Goal: Task Accomplishment & Management: Manage account settings

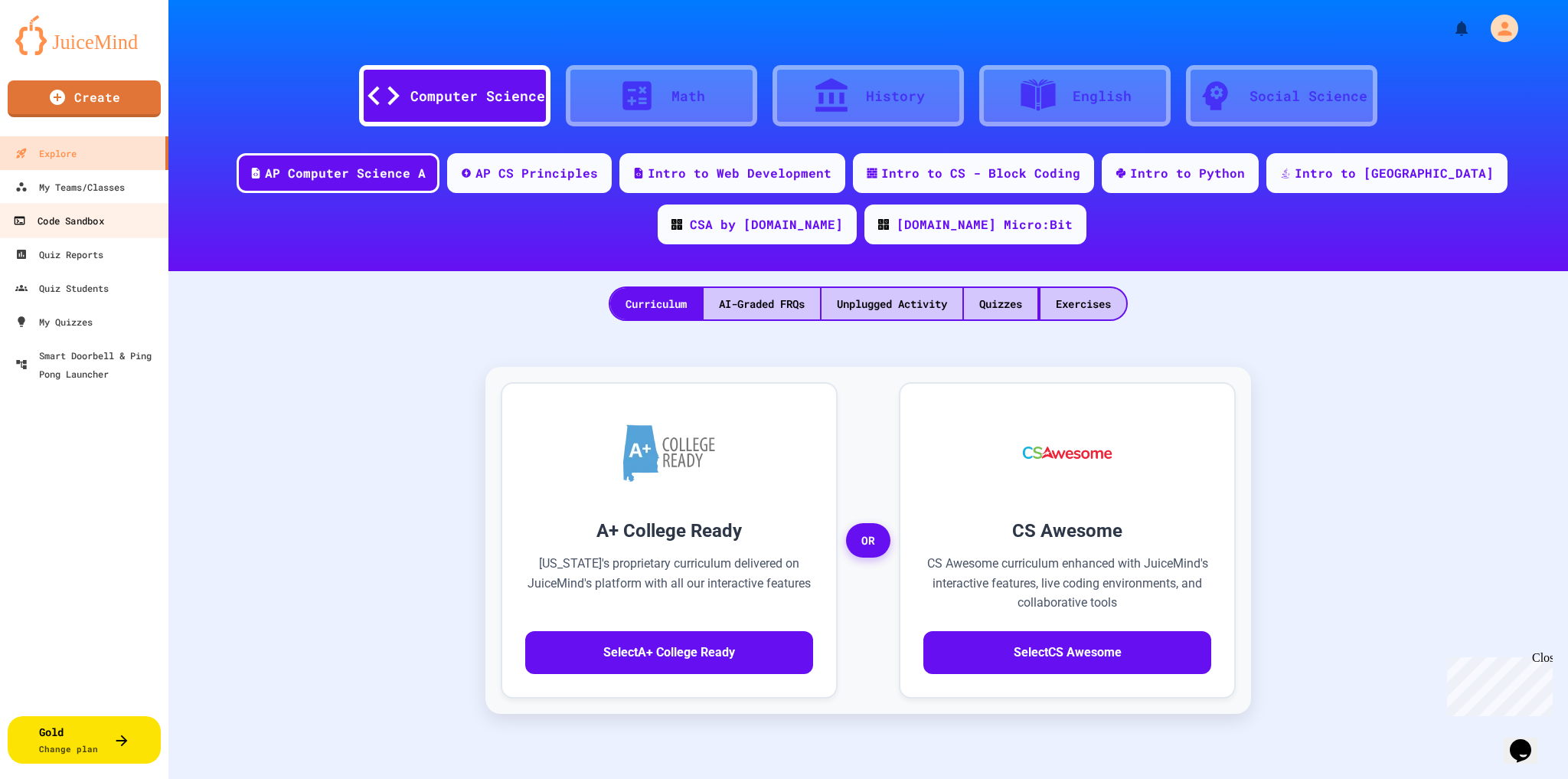
click at [74, 221] on div "Code Sandbox" at bounding box center [58, 221] width 90 height 19
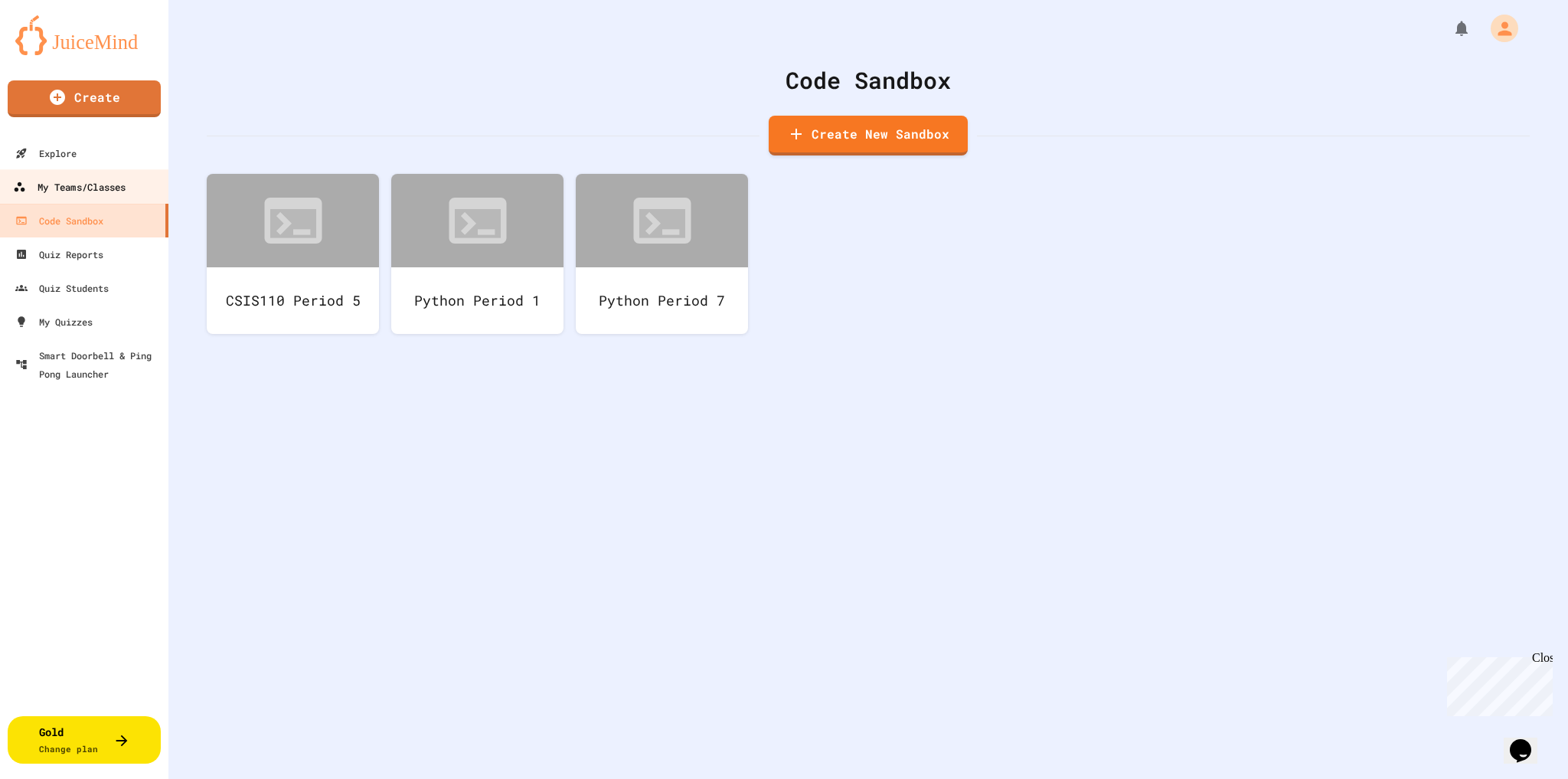
click at [65, 191] on div "My Teams/Classes" at bounding box center [69, 187] width 113 height 19
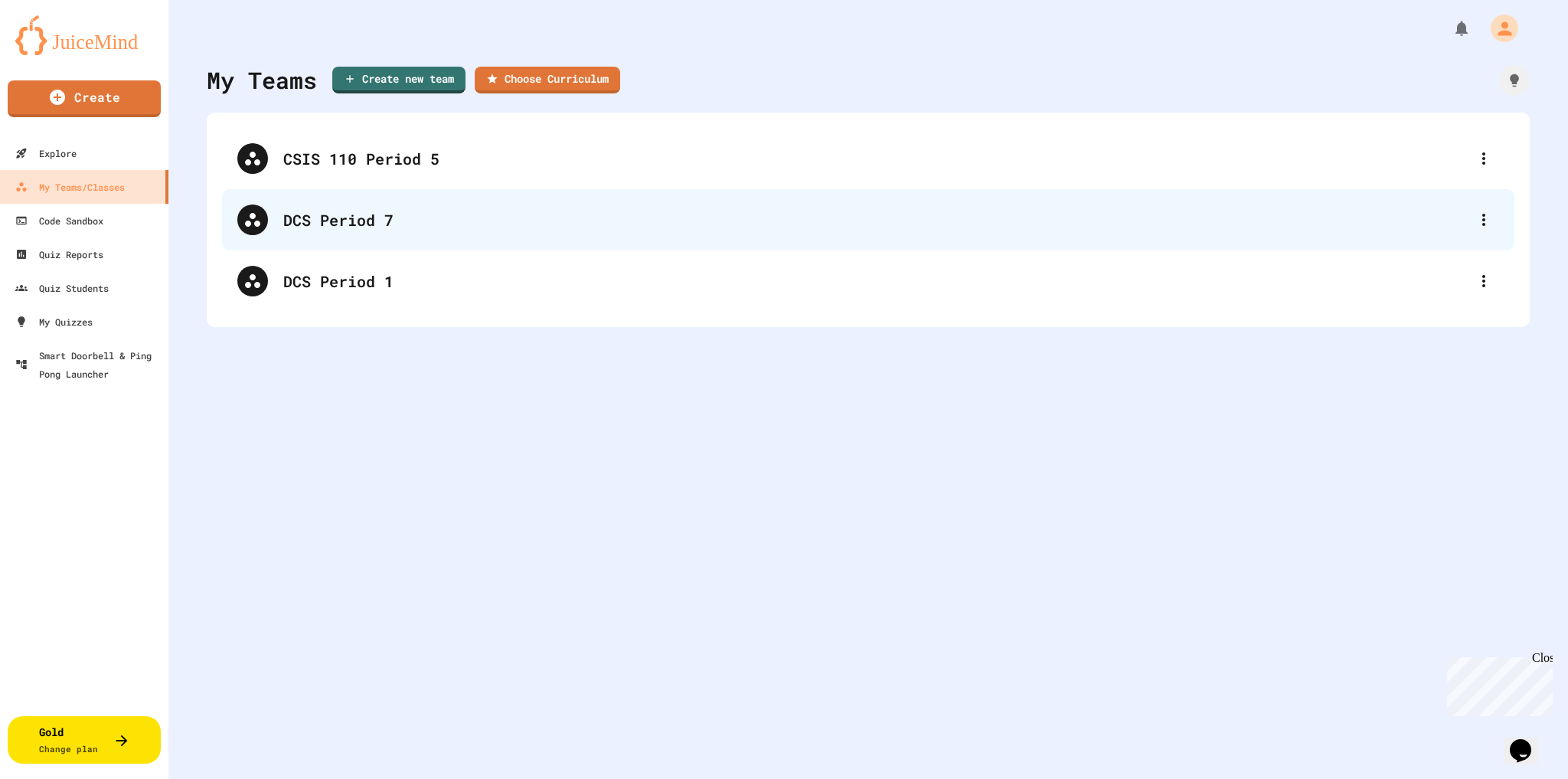
click at [332, 223] on div "DCS Period 7" at bounding box center [876, 220] width 1185 height 23
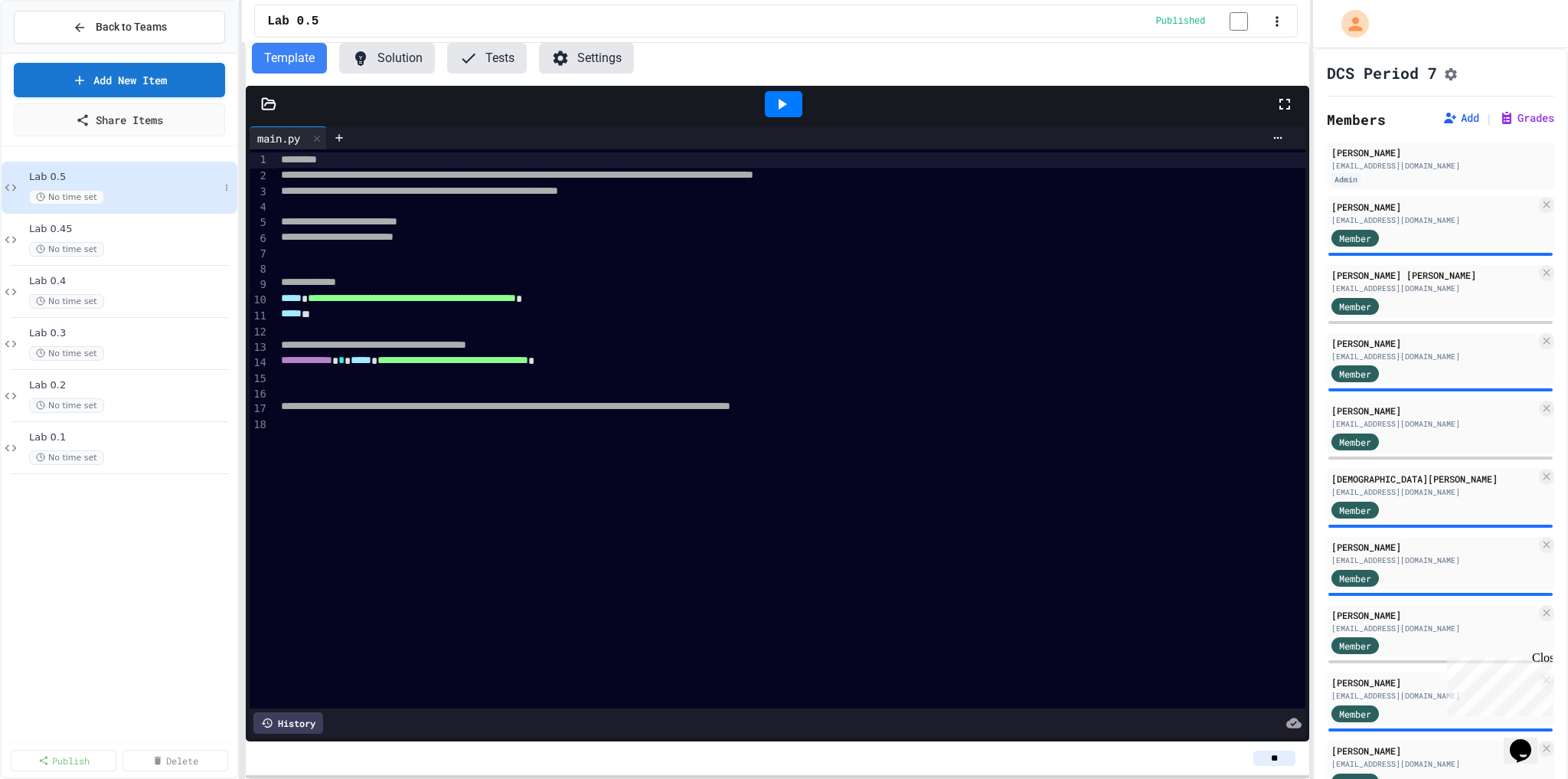
click at [123, 195] on div "No time set" at bounding box center [124, 197] width 190 height 15
click at [98, 28] on span "Back to Teams" at bounding box center [131, 27] width 72 height 16
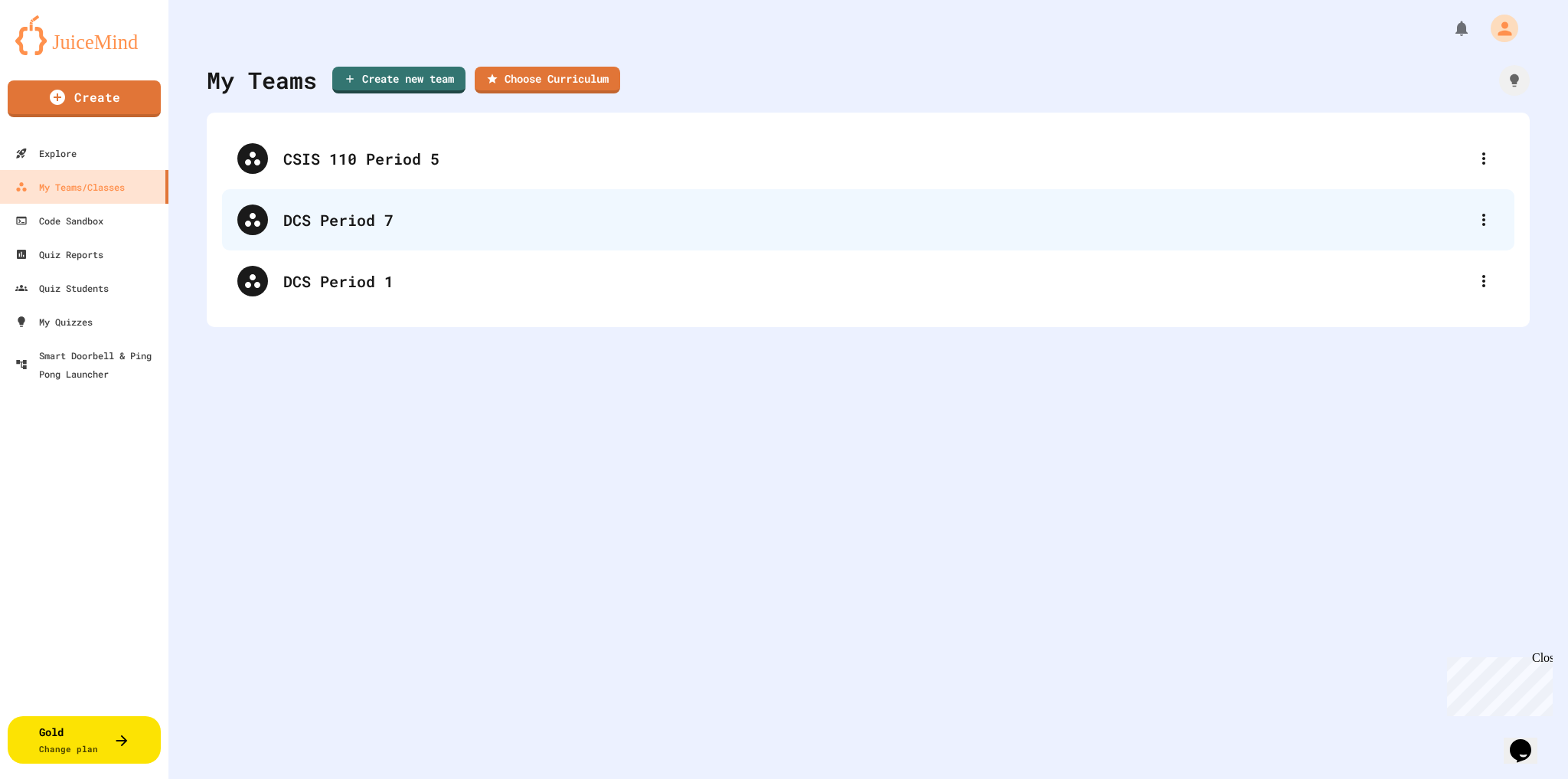
click at [313, 221] on div "DCS Period 7" at bounding box center [876, 220] width 1185 height 23
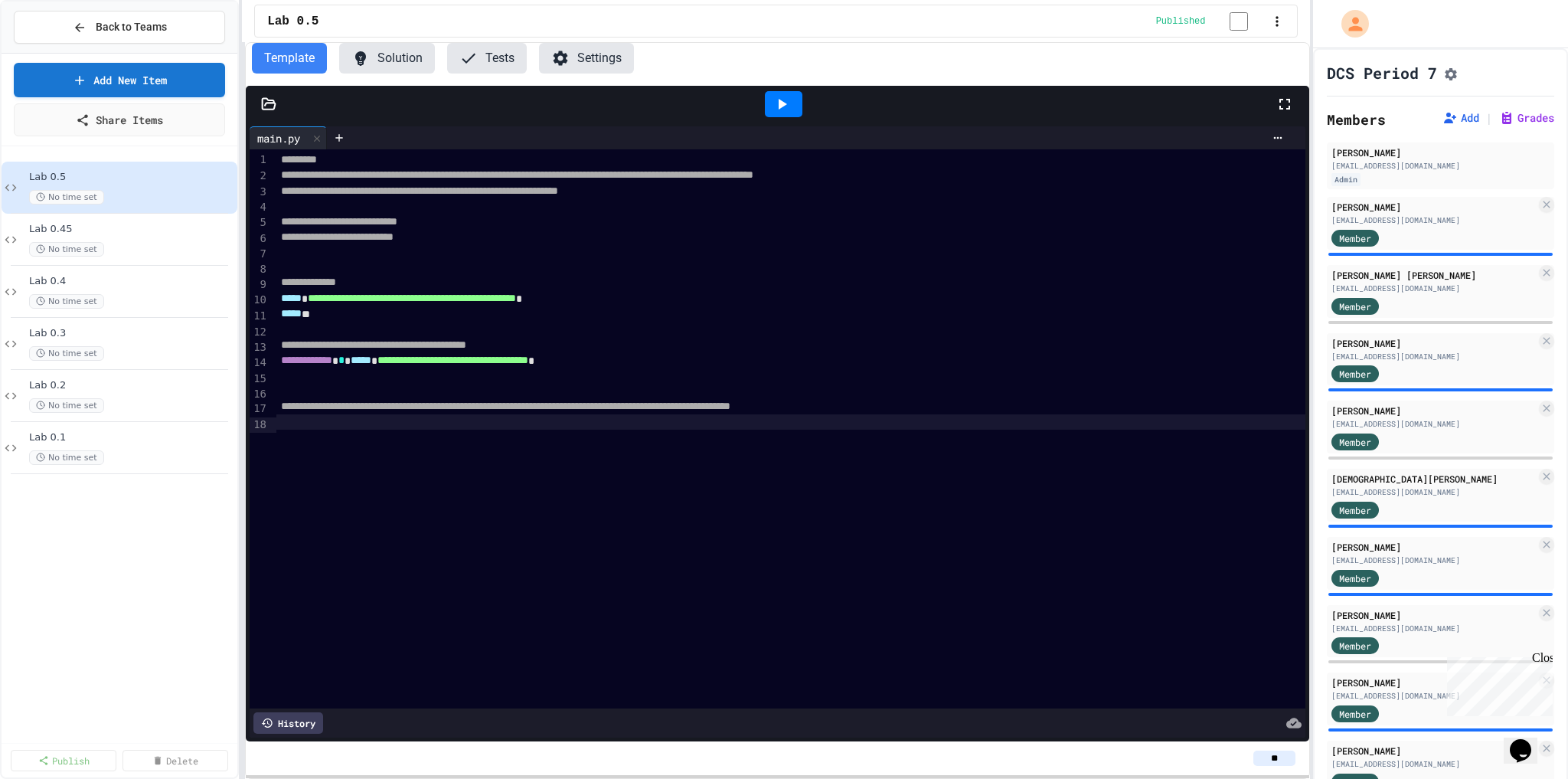
click at [404, 451] on div "**********" at bounding box center [790, 429] width 1029 height 560
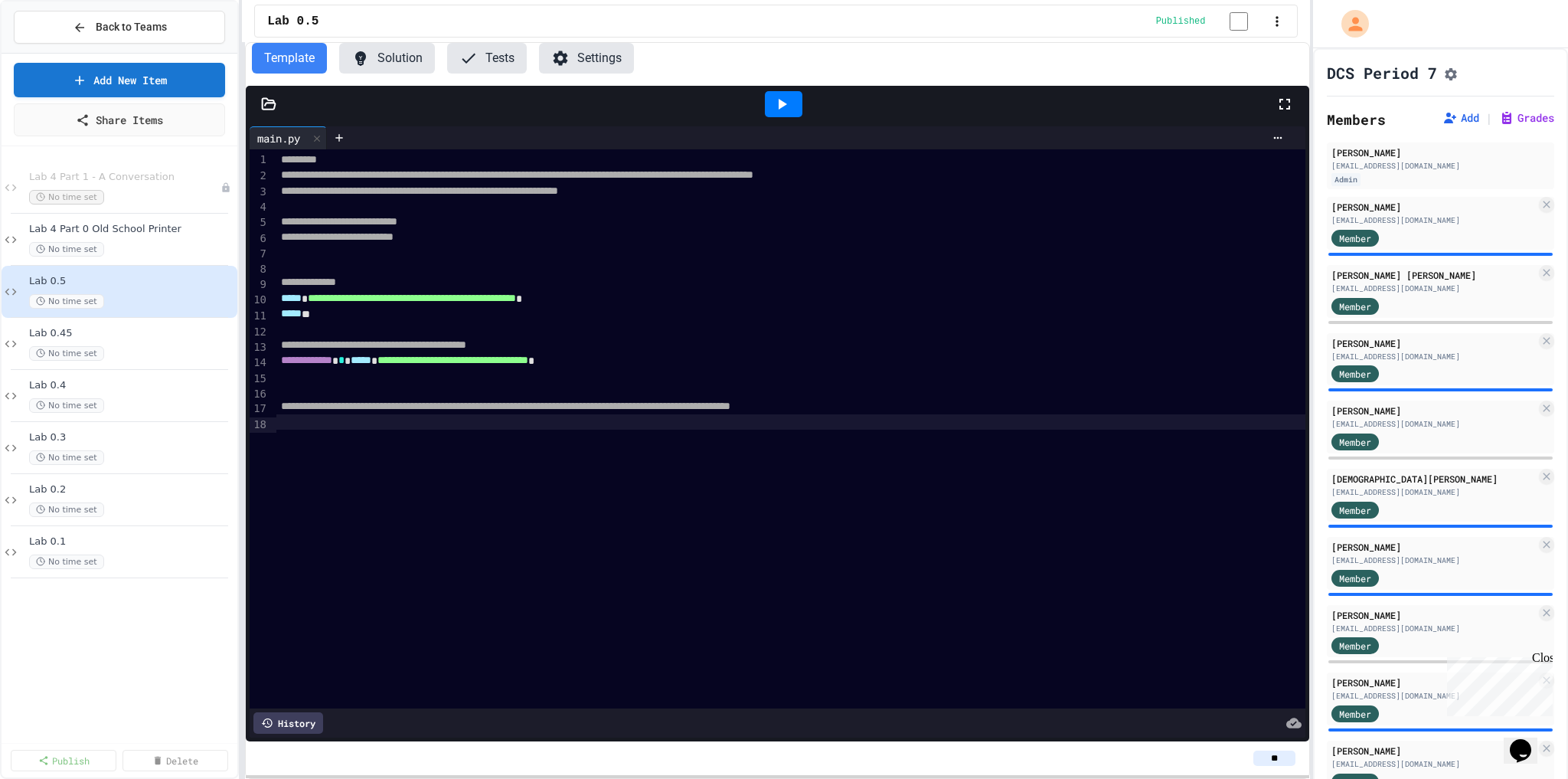
click at [534, 444] on div "**********" at bounding box center [790, 429] width 1029 height 560
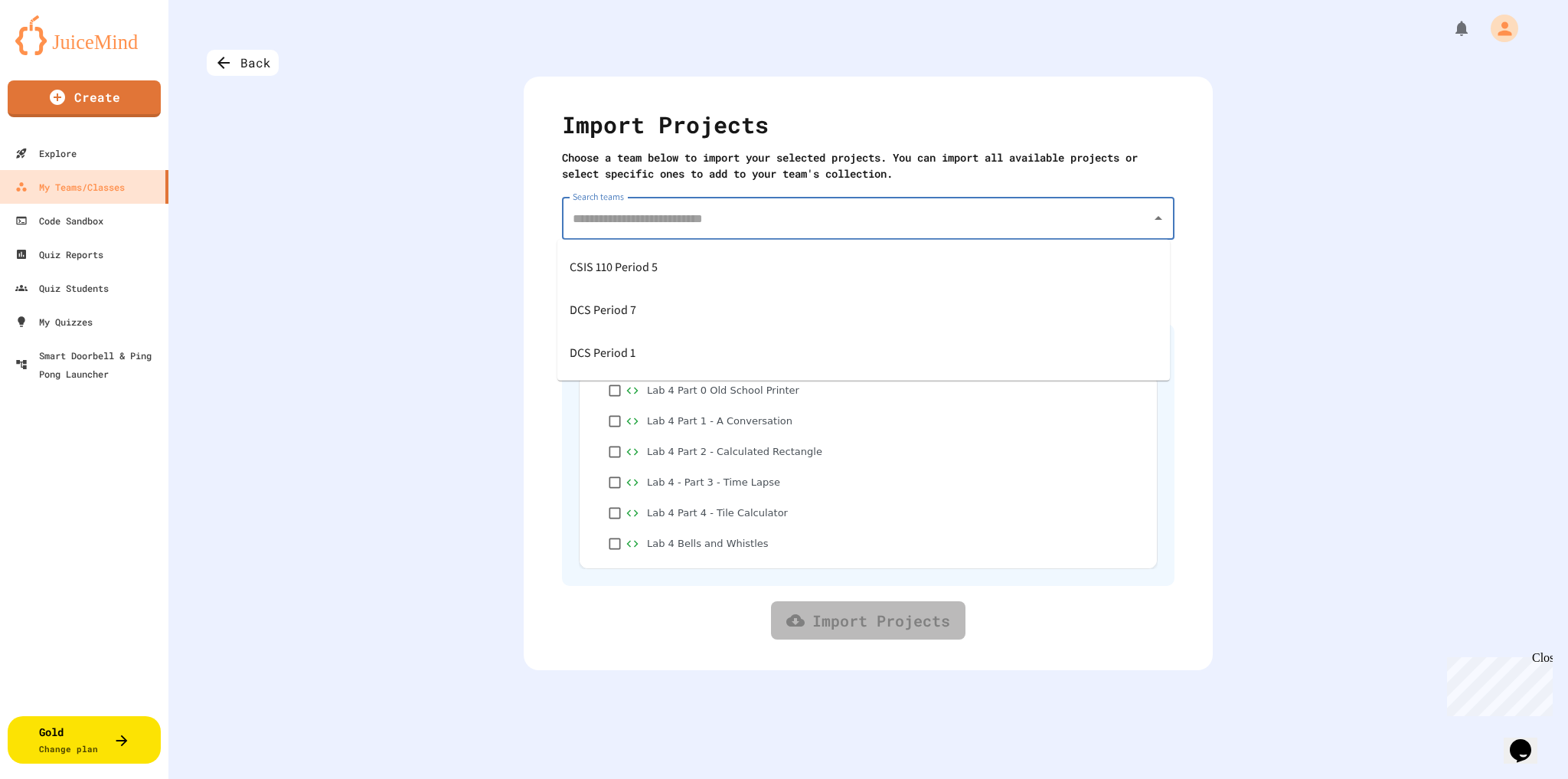
click at [629, 223] on input "Search teams" at bounding box center [857, 218] width 576 height 29
click at [618, 314] on span "DCS Period 7" at bounding box center [604, 311] width 67 height 25
type input "**********"
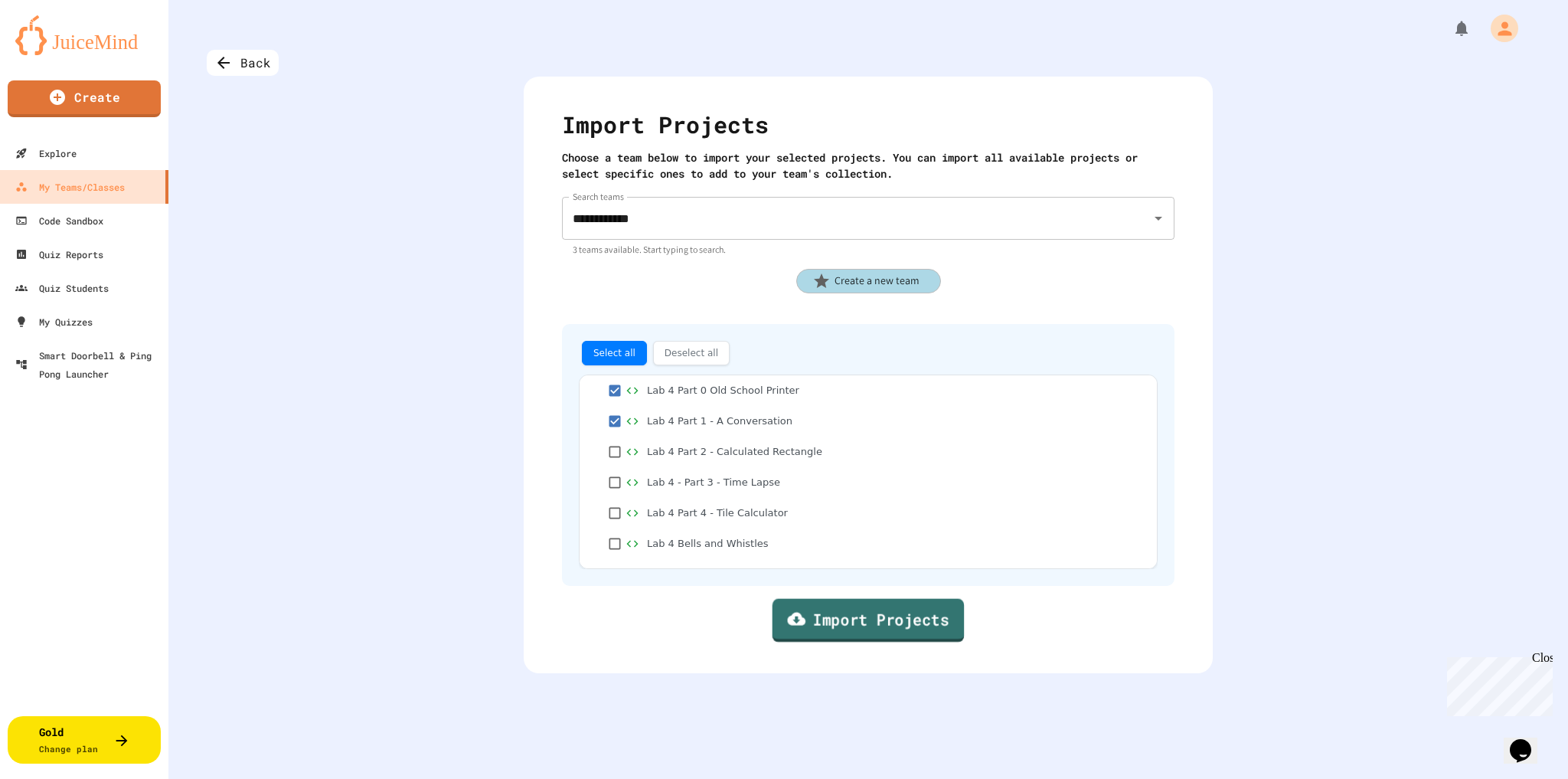
click at [861, 622] on link "Import Projects" at bounding box center [868, 621] width 192 height 44
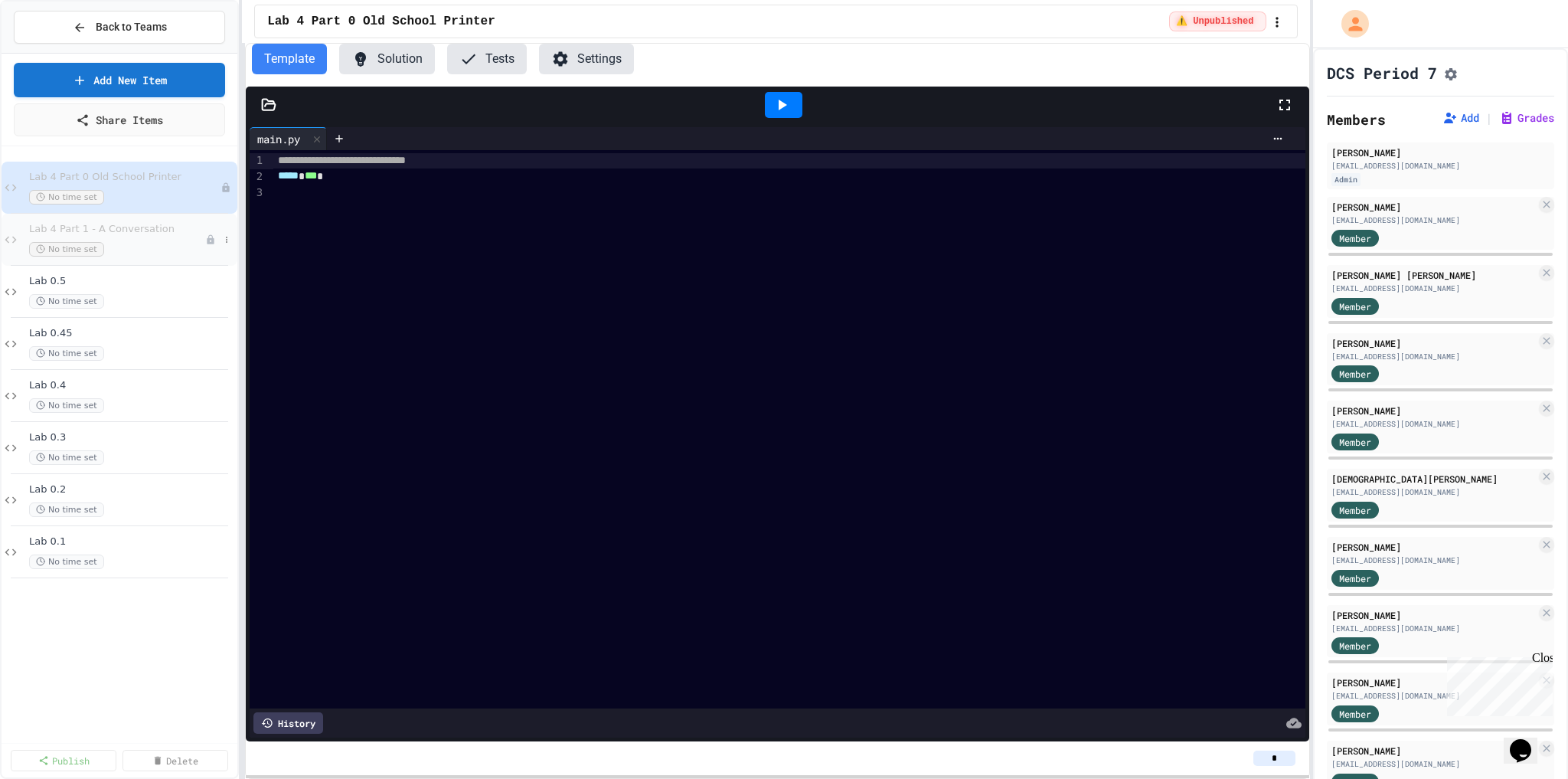
click at [143, 242] on div "No time set" at bounding box center [117, 249] width 176 height 15
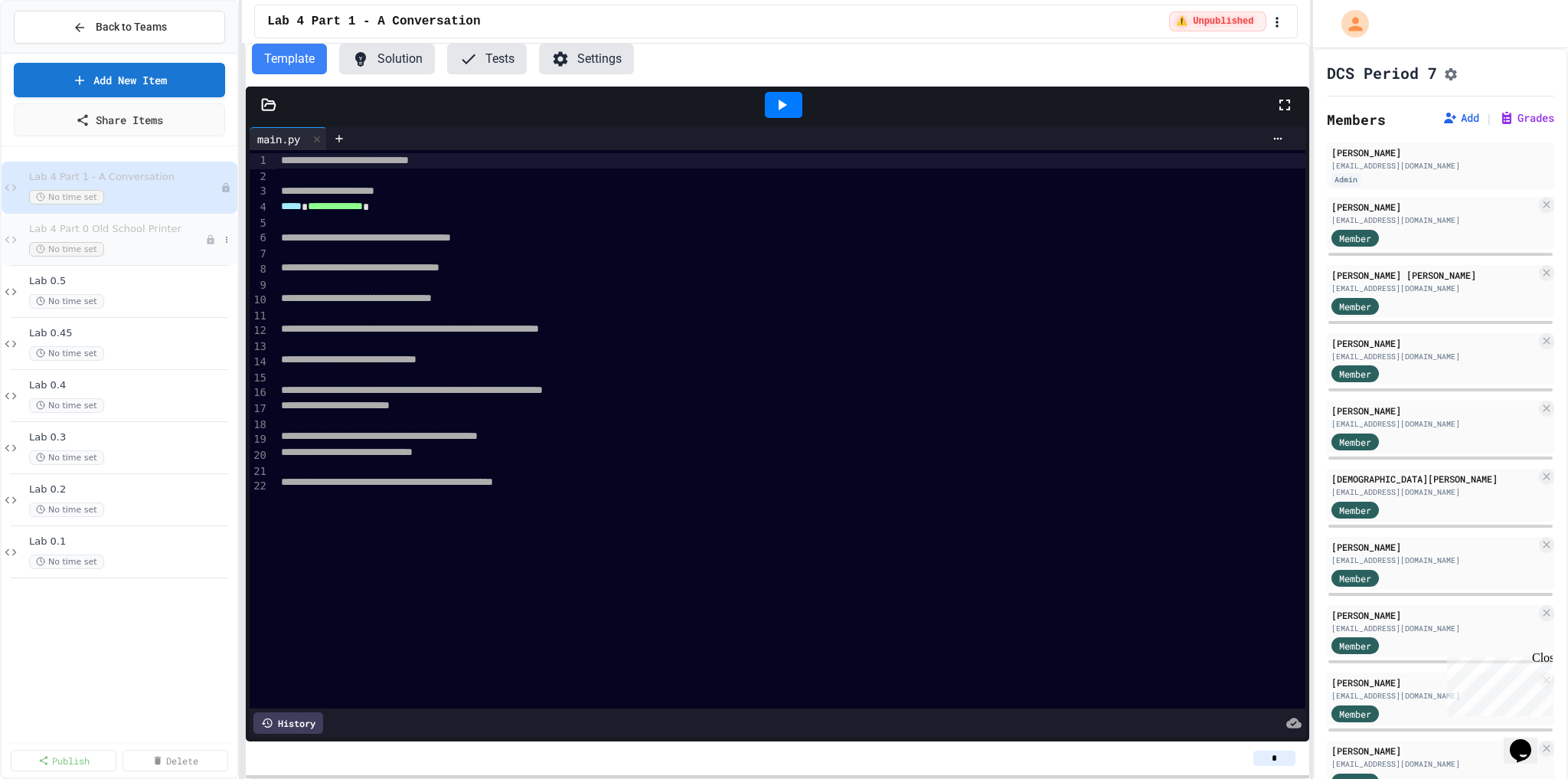
click at [130, 230] on span "Lab 4 Part 0 Old School Printer" at bounding box center [117, 230] width 176 height 13
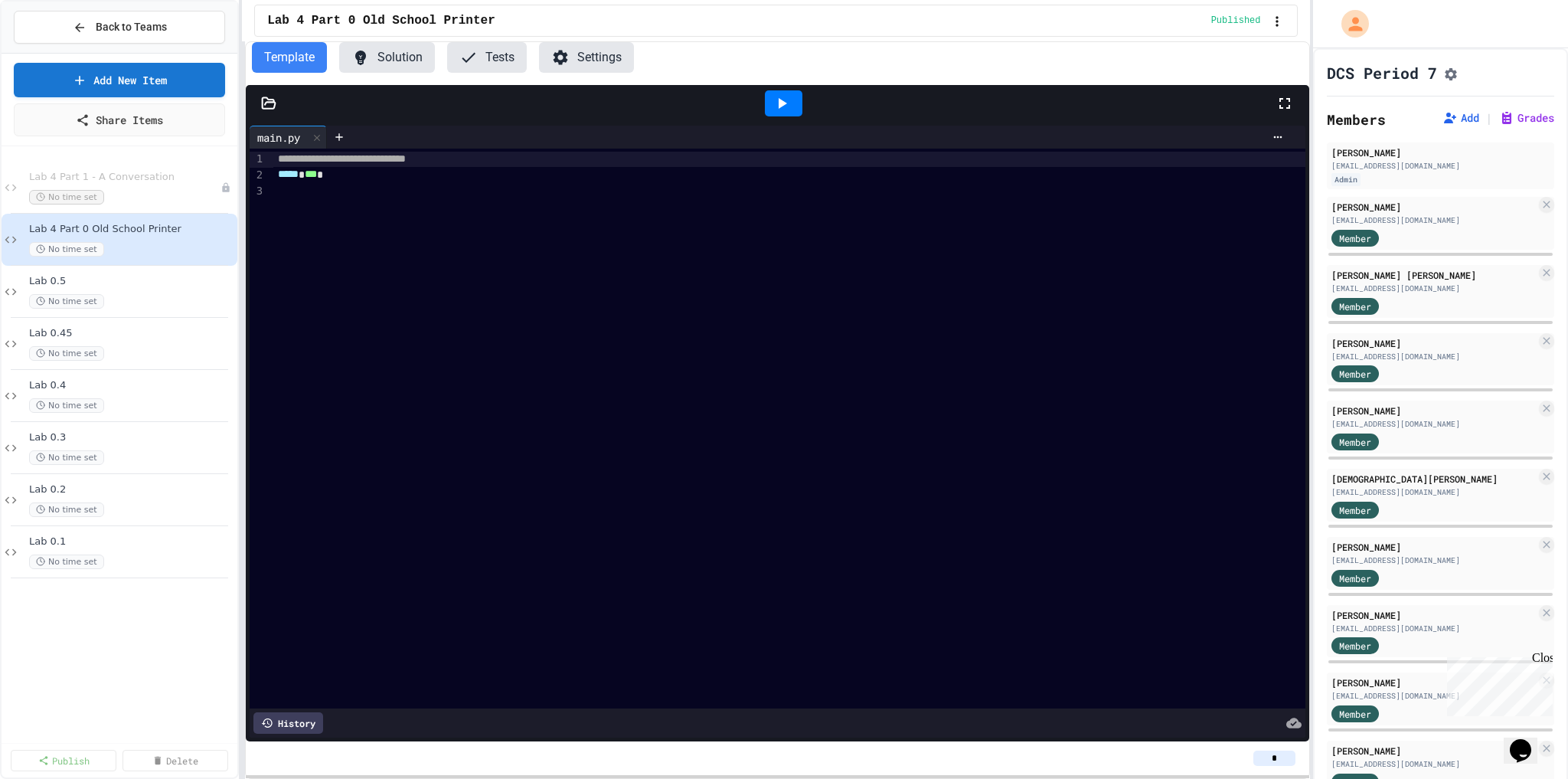
click at [597, 60] on button "Settings" at bounding box center [586, 57] width 95 height 30
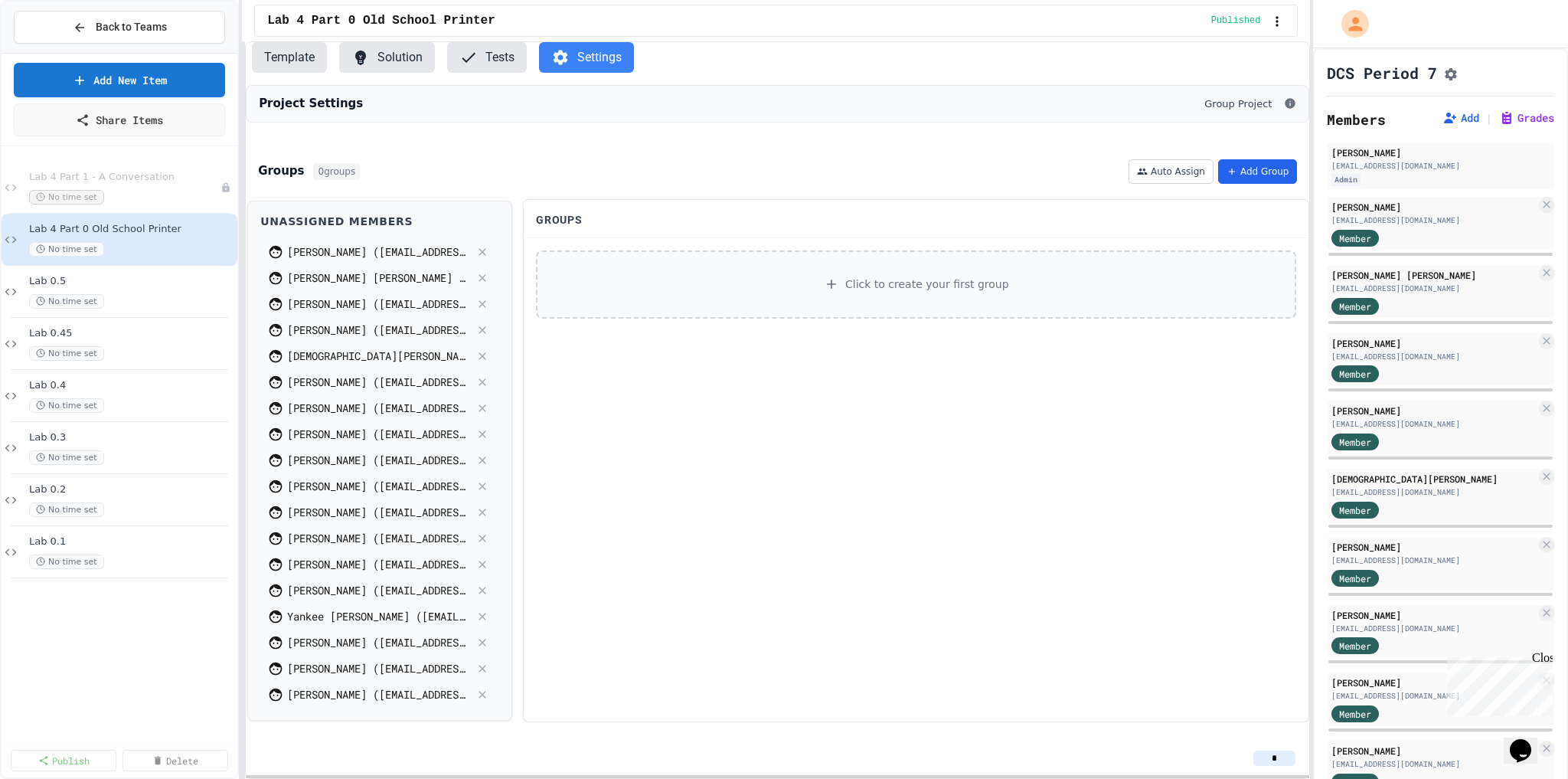
click at [1261, 184] on button "Add Group" at bounding box center [1258, 172] width 79 height 25
click at [1274, 279] on icon at bounding box center [1276, 275] width 9 height 9
click at [1164, 184] on button "Auto Assign" at bounding box center [1171, 172] width 85 height 25
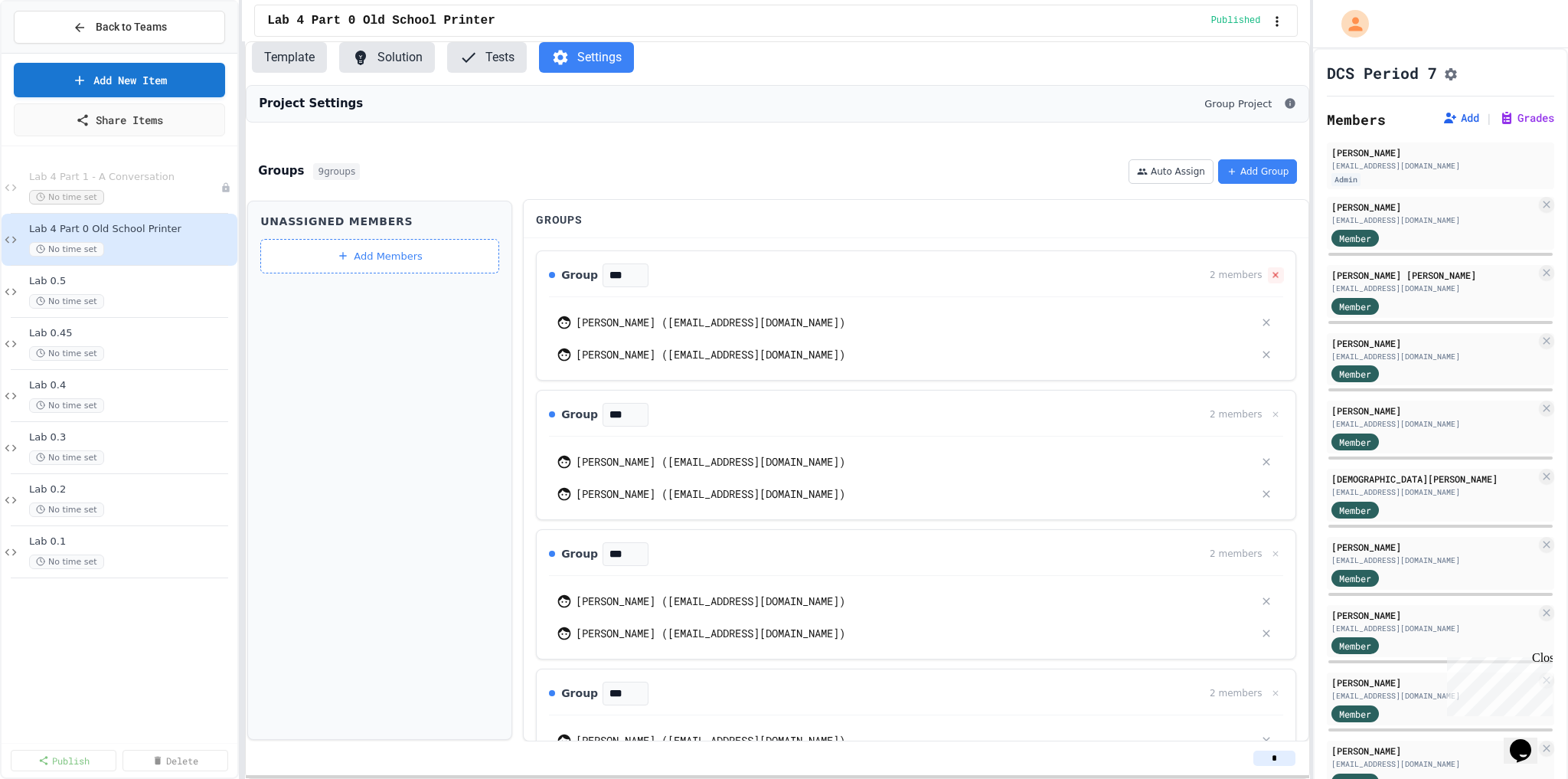
click at [1271, 280] on icon at bounding box center [1276, 275] width 10 height 10
click at [1273, 277] on icon at bounding box center [1276, 275] width 5 height 5
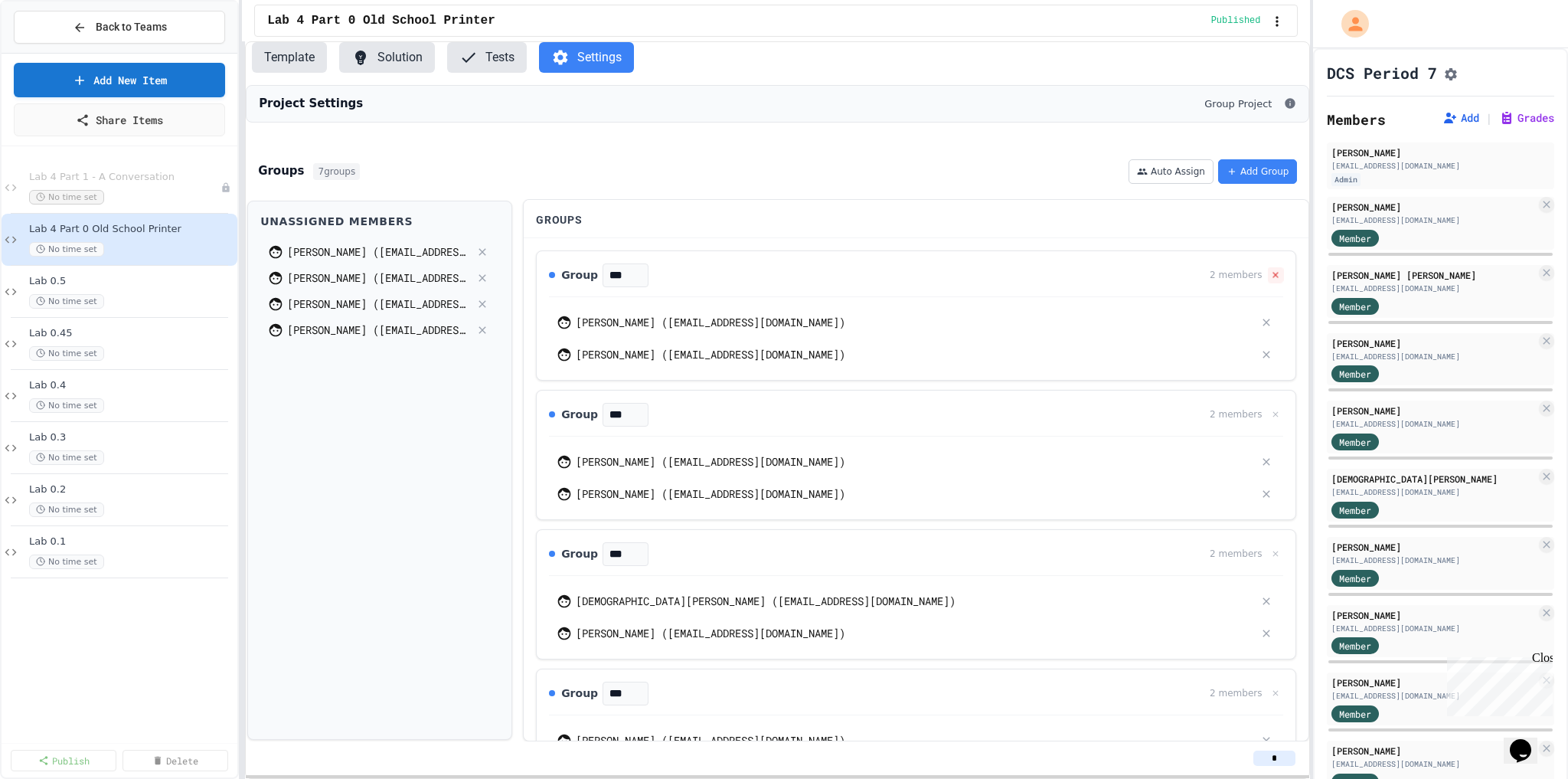
click at [1271, 280] on icon at bounding box center [1276, 275] width 10 height 10
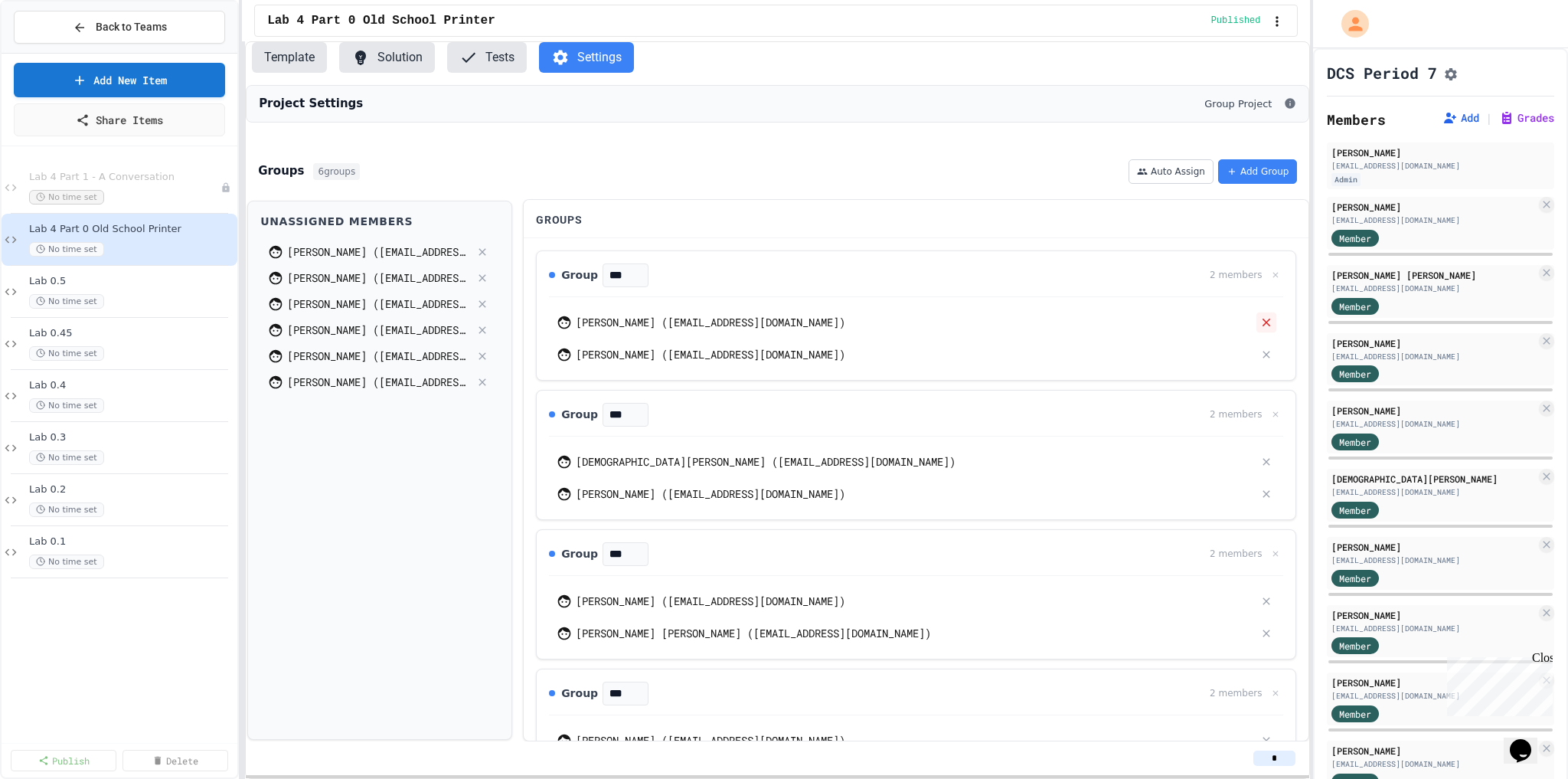
click at [1261, 329] on icon at bounding box center [1268, 323] width 14 height 14
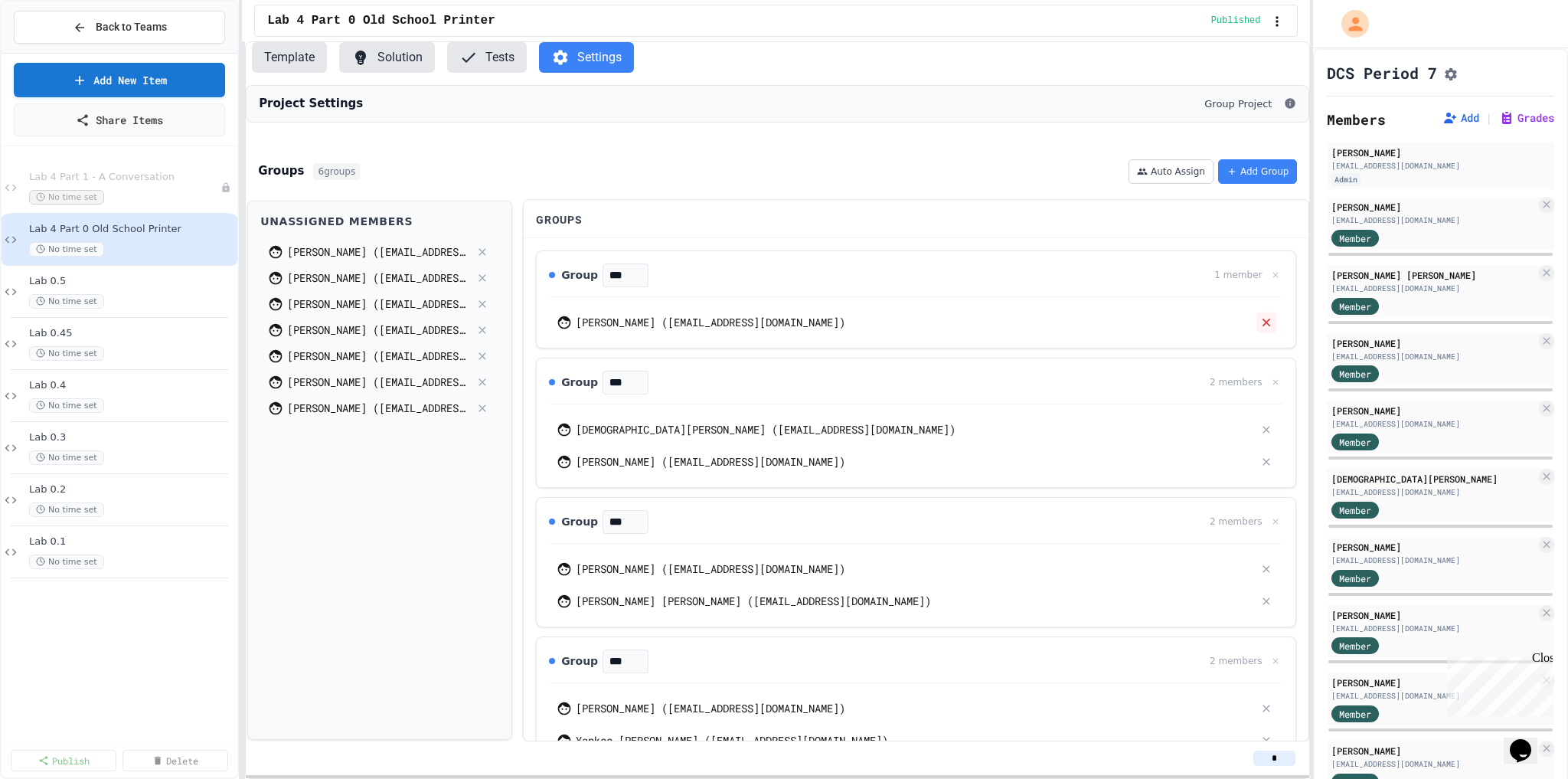
click at [1259, 332] on div at bounding box center [1267, 322] width 20 height 20
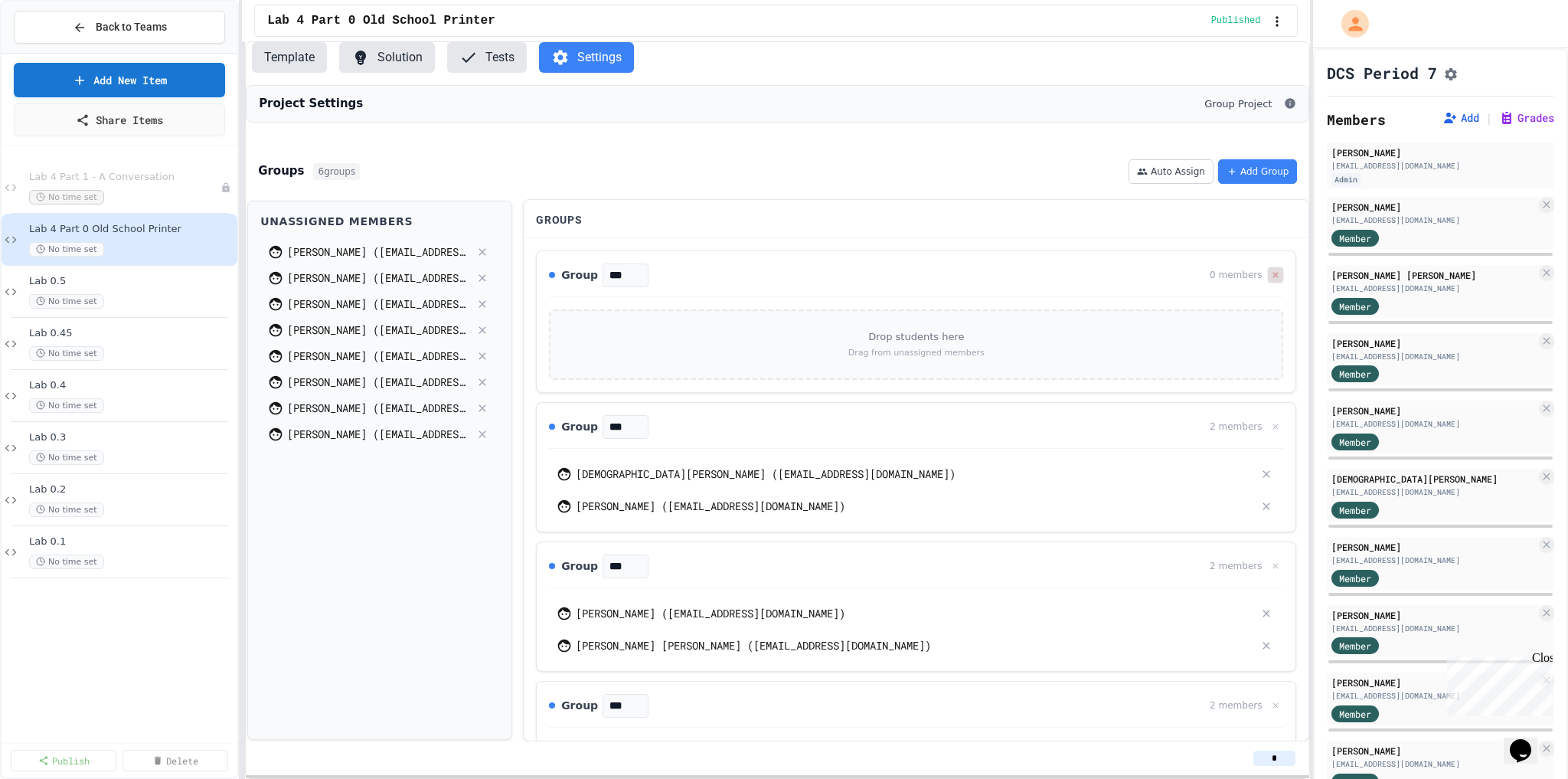
click at [1271, 279] on icon at bounding box center [1276, 275] width 9 height 9
drag, startPoint x: 953, startPoint y: 451, endPoint x: 901, endPoint y: 452, distance: 52.0
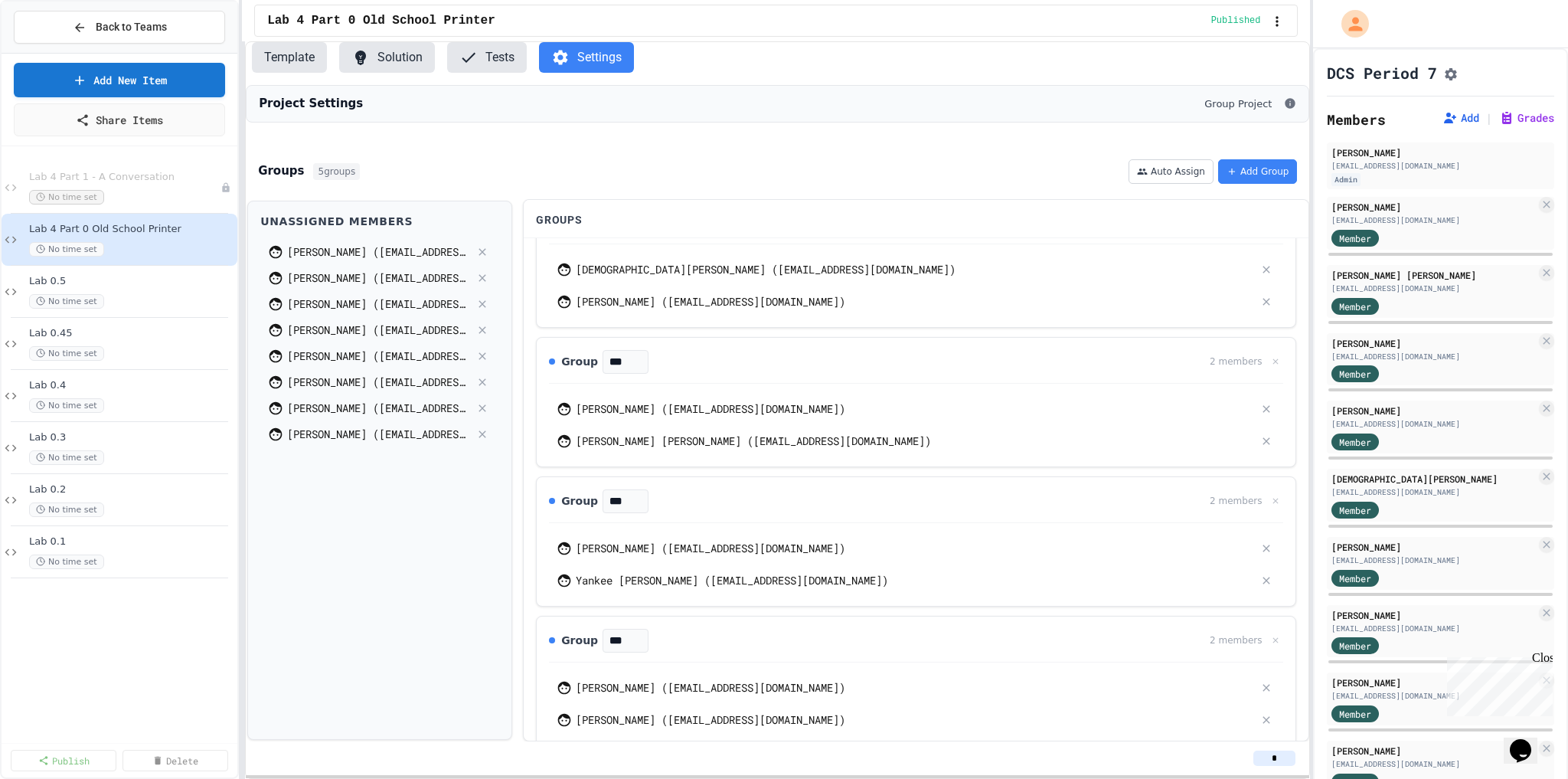
scroll to position [230, 0]
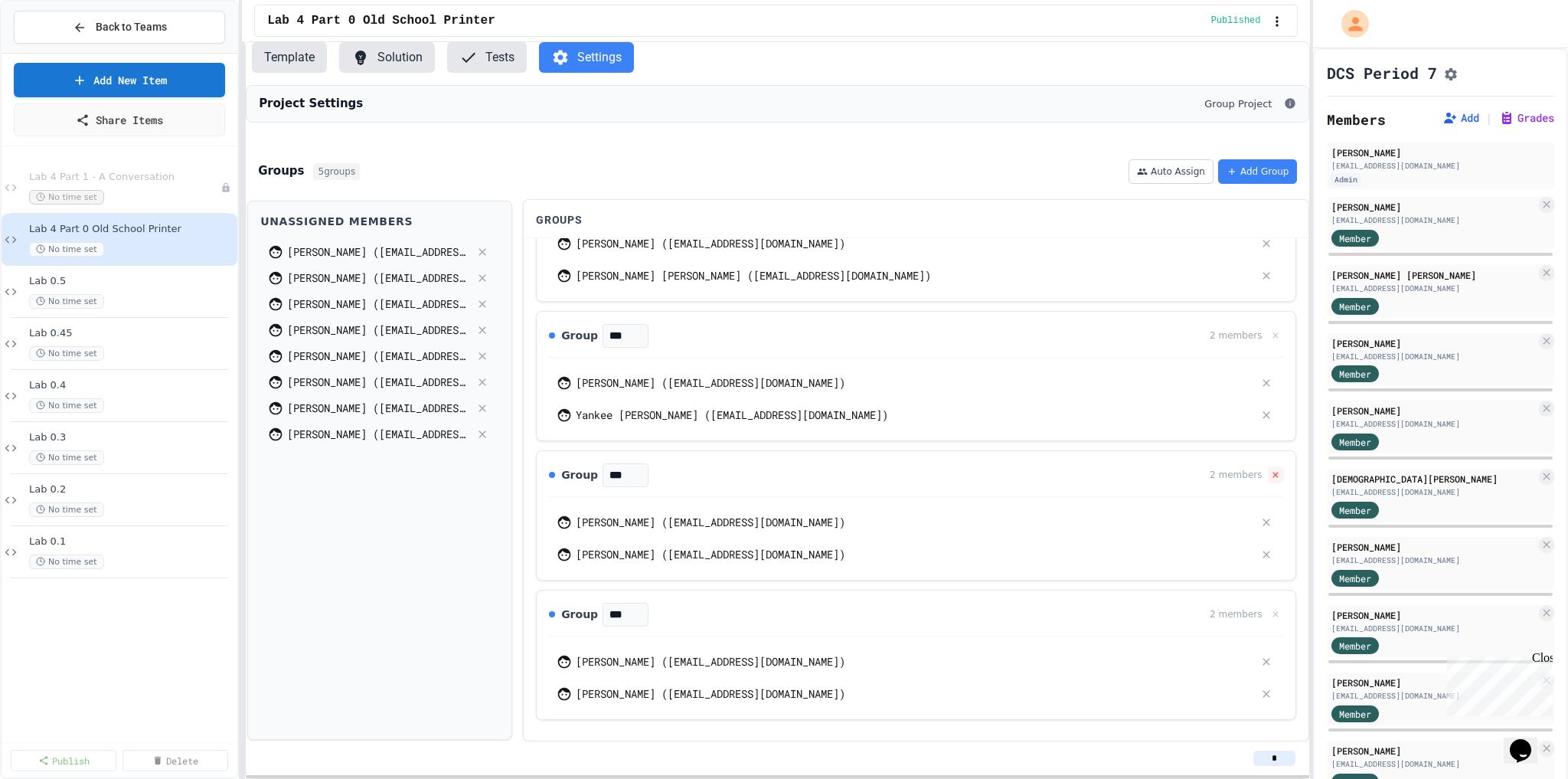
click at [1273, 475] on icon at bounding box center [1276, 474] width 5 height 5
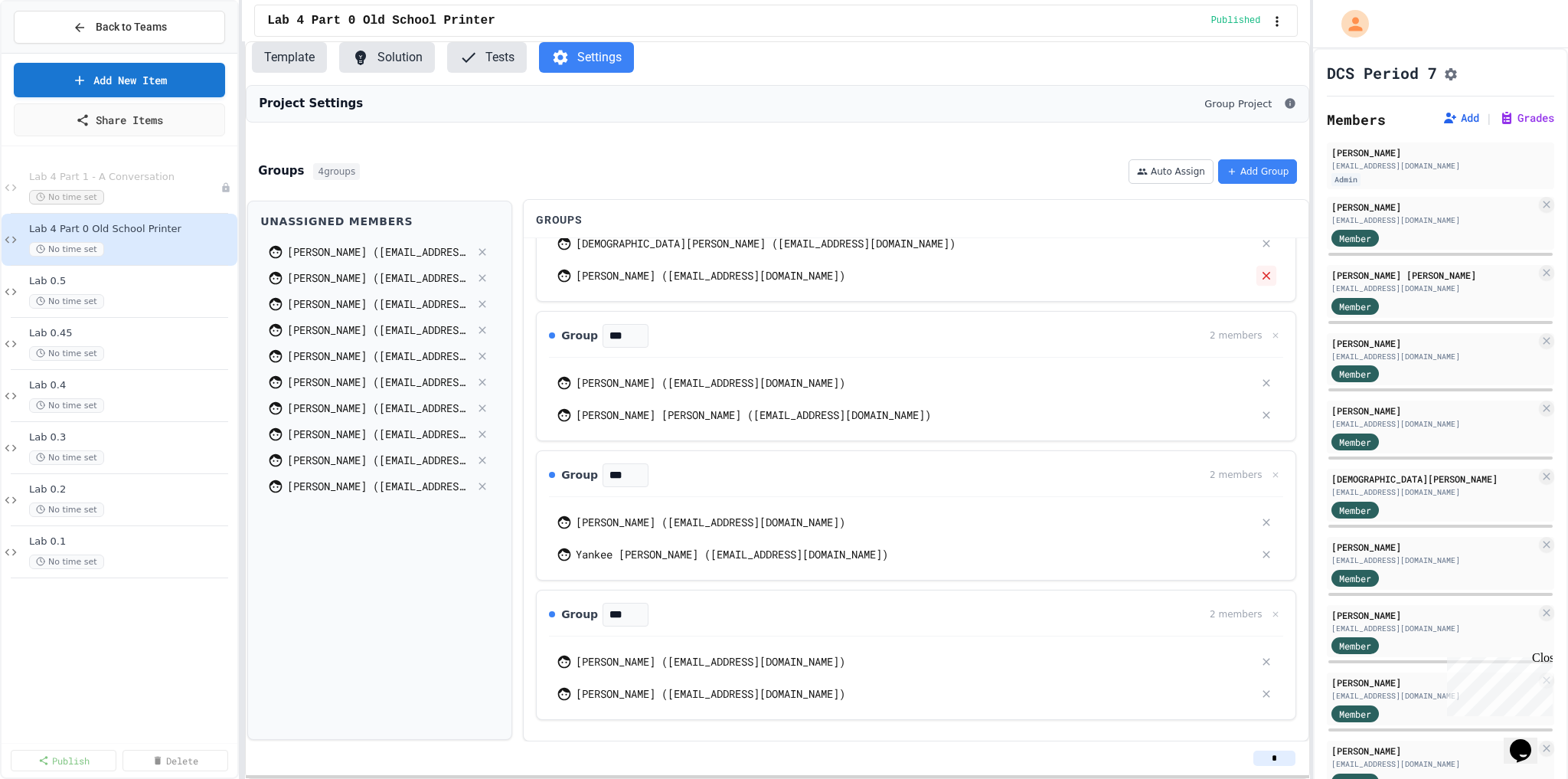
click at [1261, 282] on icon at bounding box center [1268, 276] width 14 height 14
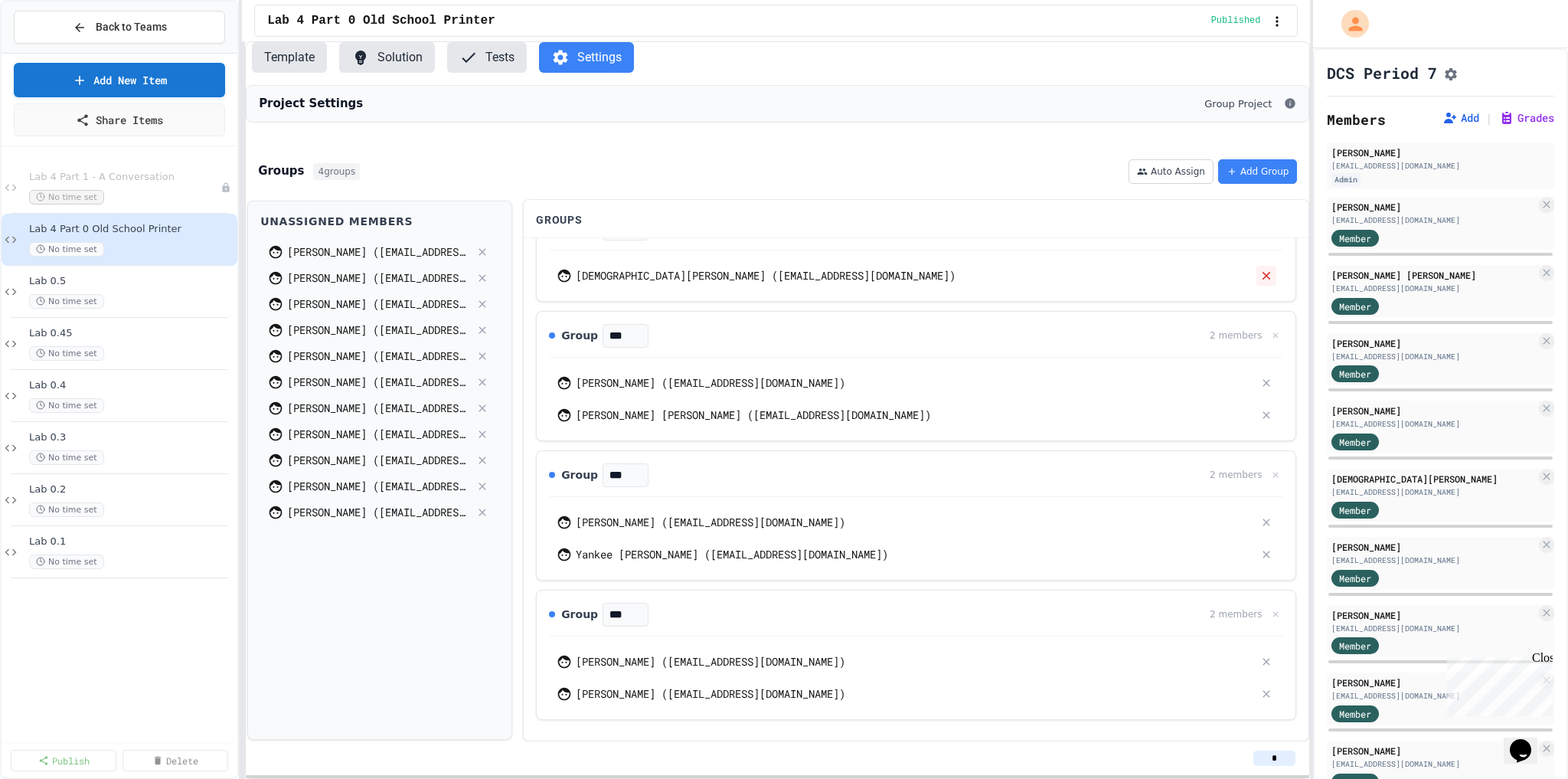
scroll to position [0, 0]
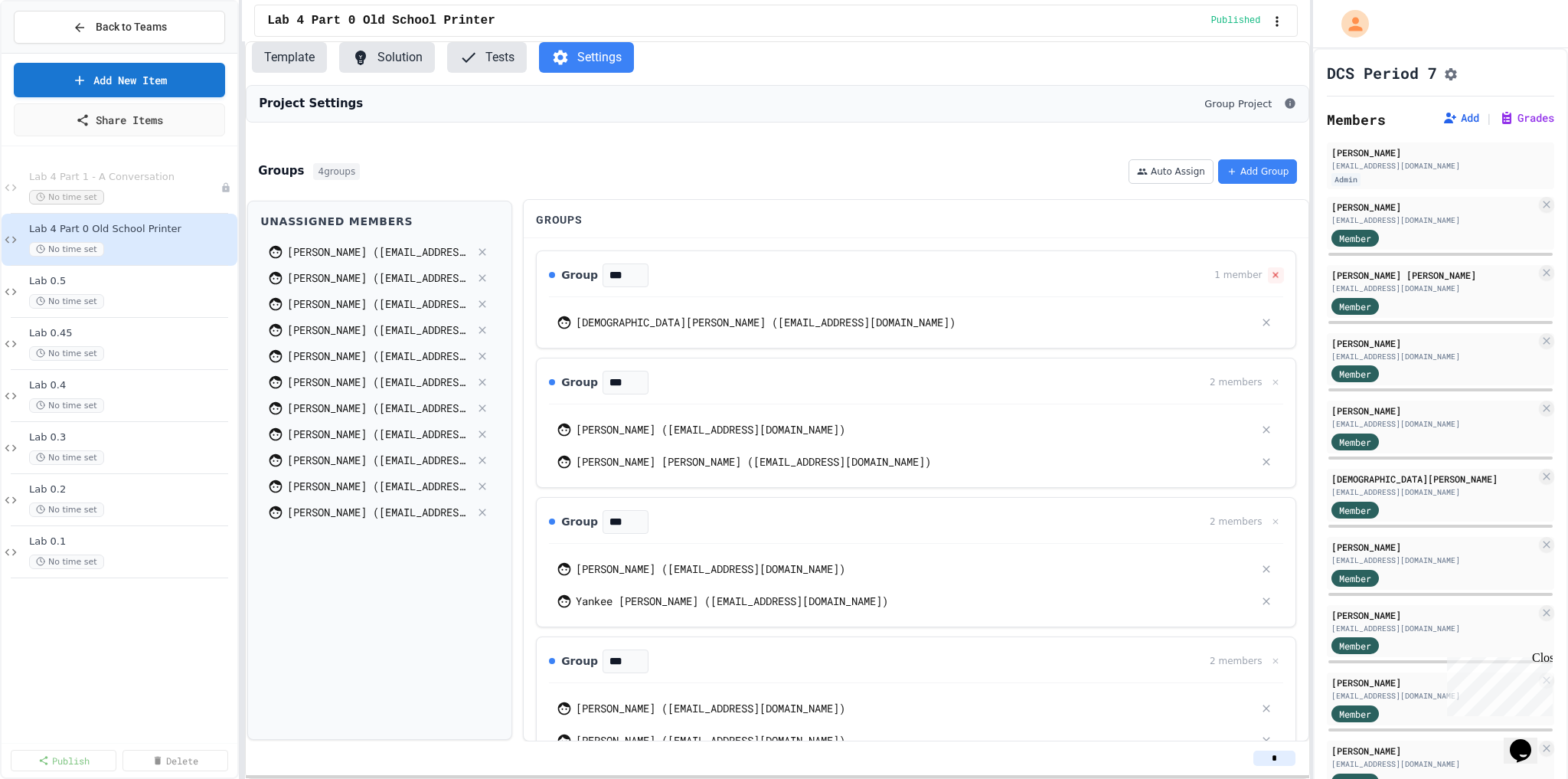
click at [1271, 280] on icon at bounding box center [1276, 275] width 10 height 10
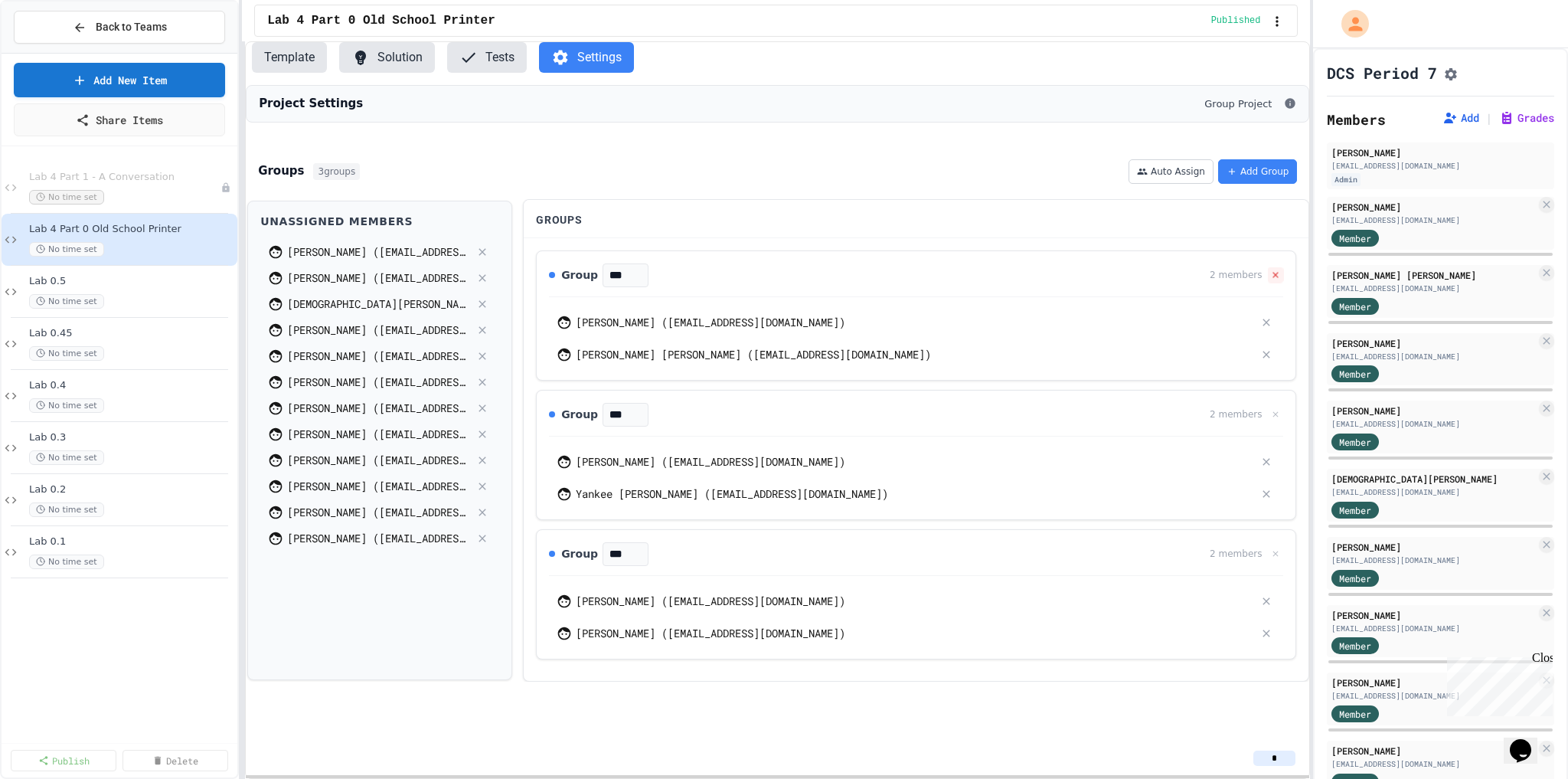
click at [1272, 280] on icon at bounding box center [1276, 275] width 10 height 10
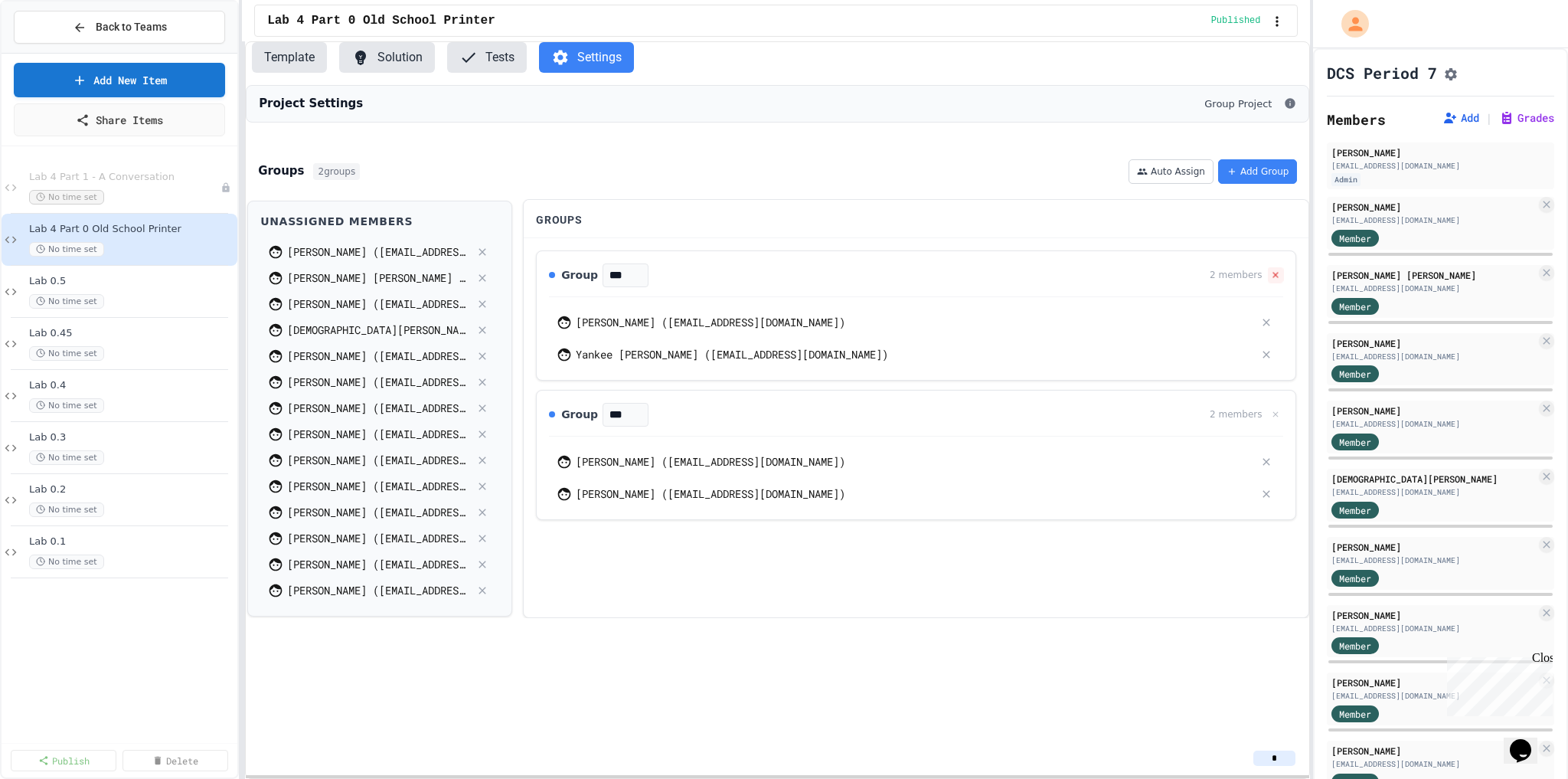
click at [1274, 280] on icon at bounding box center [1276, 275] width 10 height 10
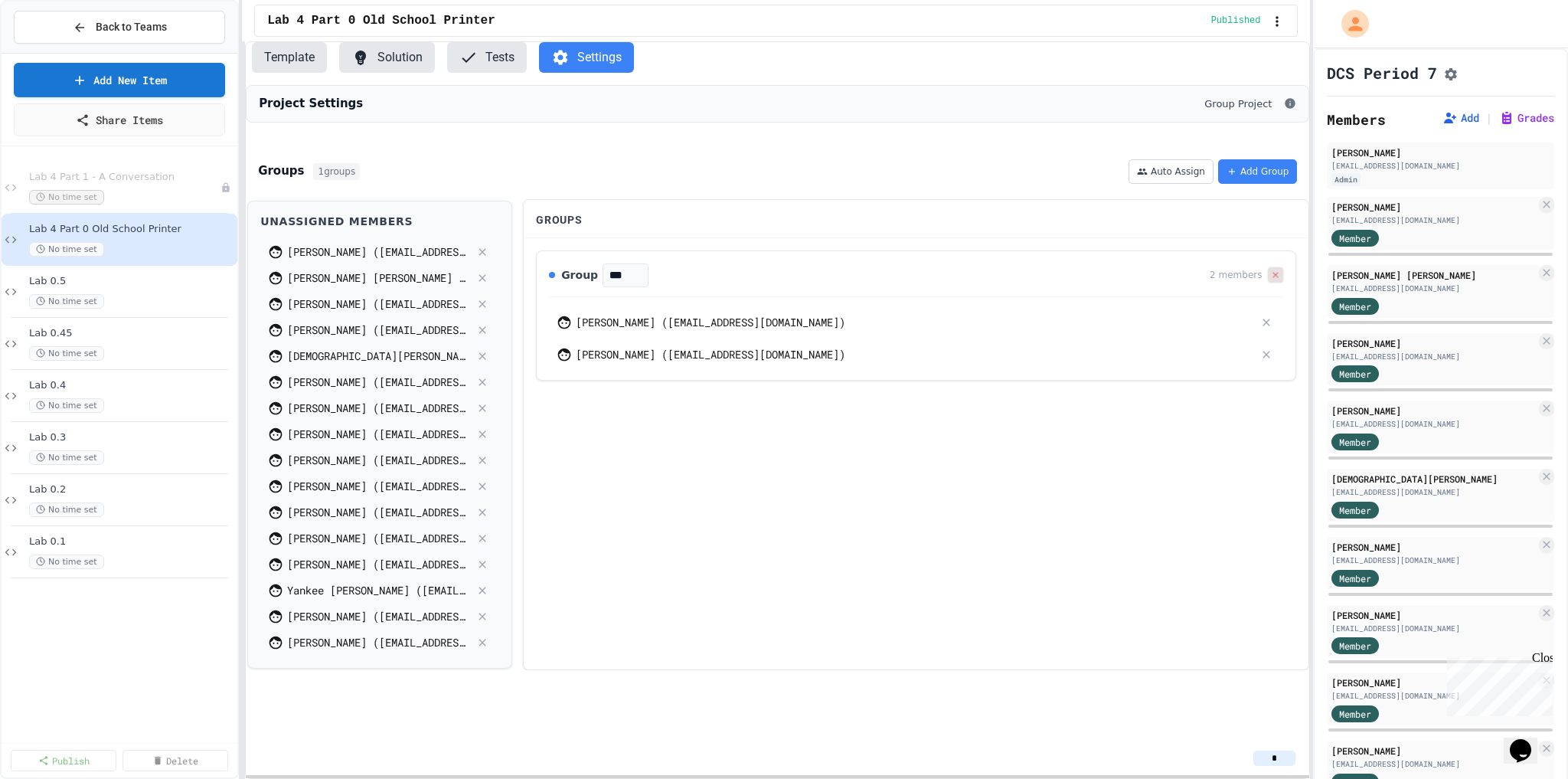
click at [1272, 279] on icon at bounding box center [1276, 275] width 9 height 9
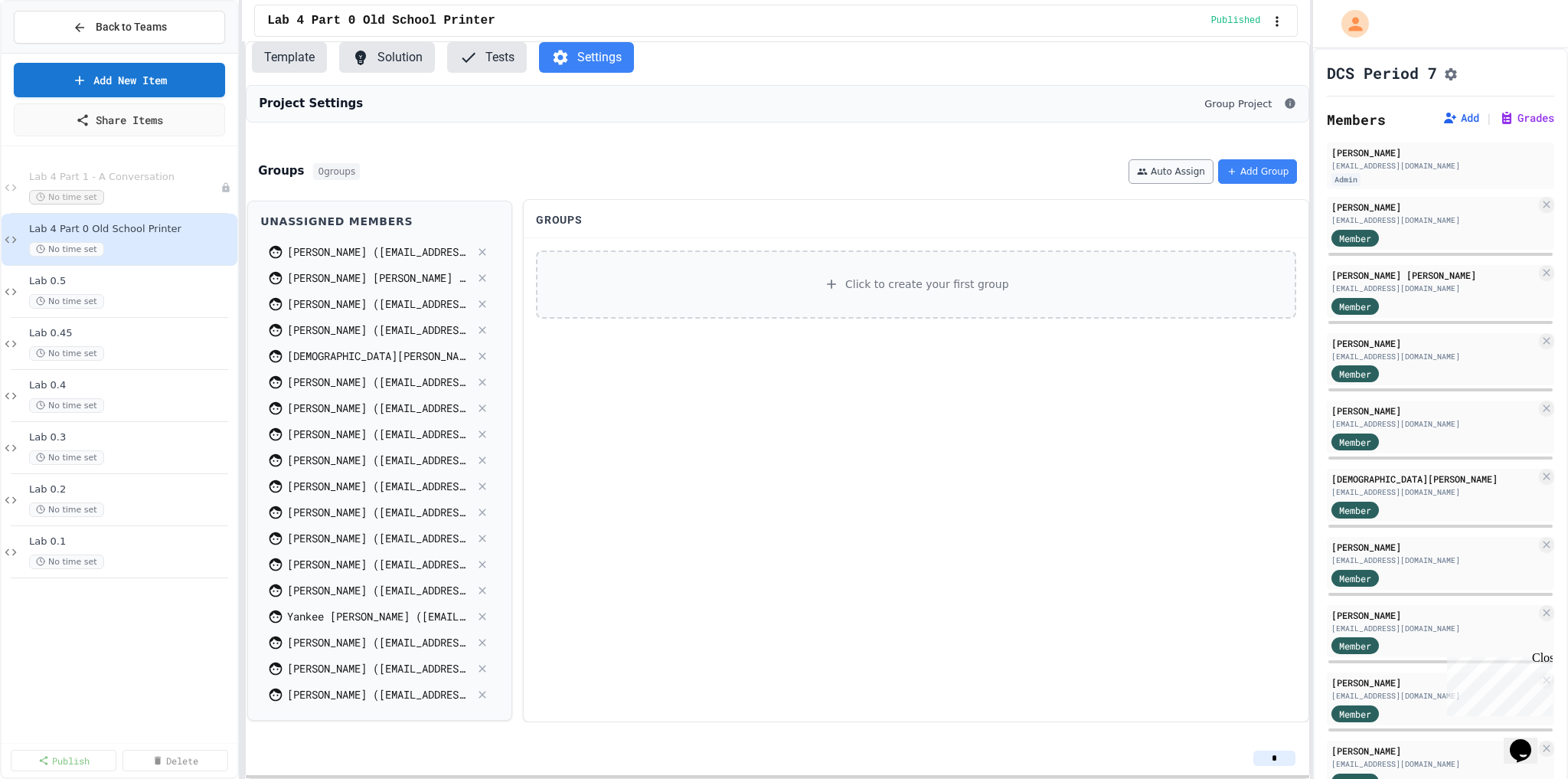
click at [1181, 184] on button "Auto Assign" at bounding box center [1171, 172] width 85 height 25
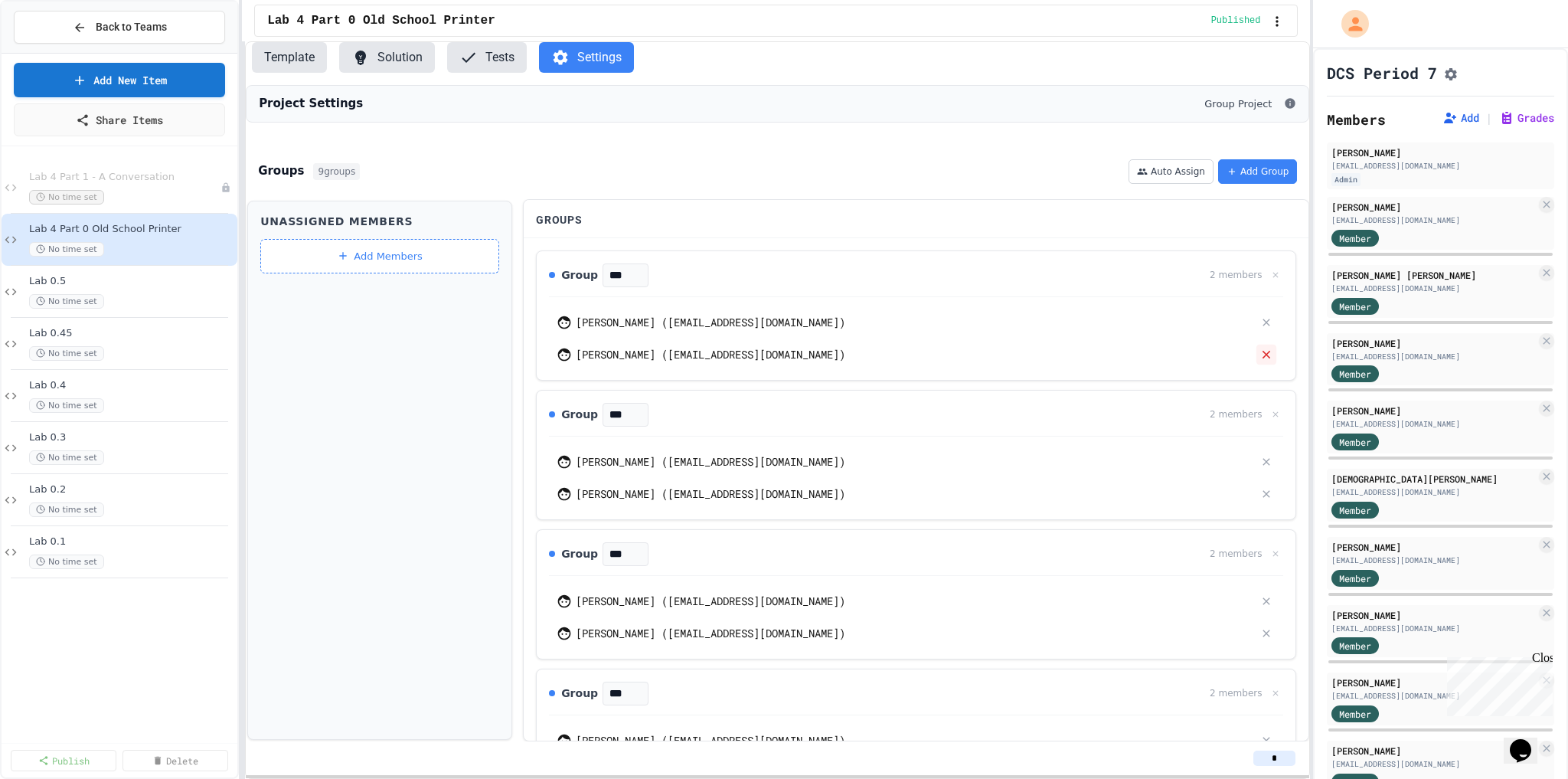
click at [1257, 364] on div at bounding box center [1267, 354] width 20 height 20
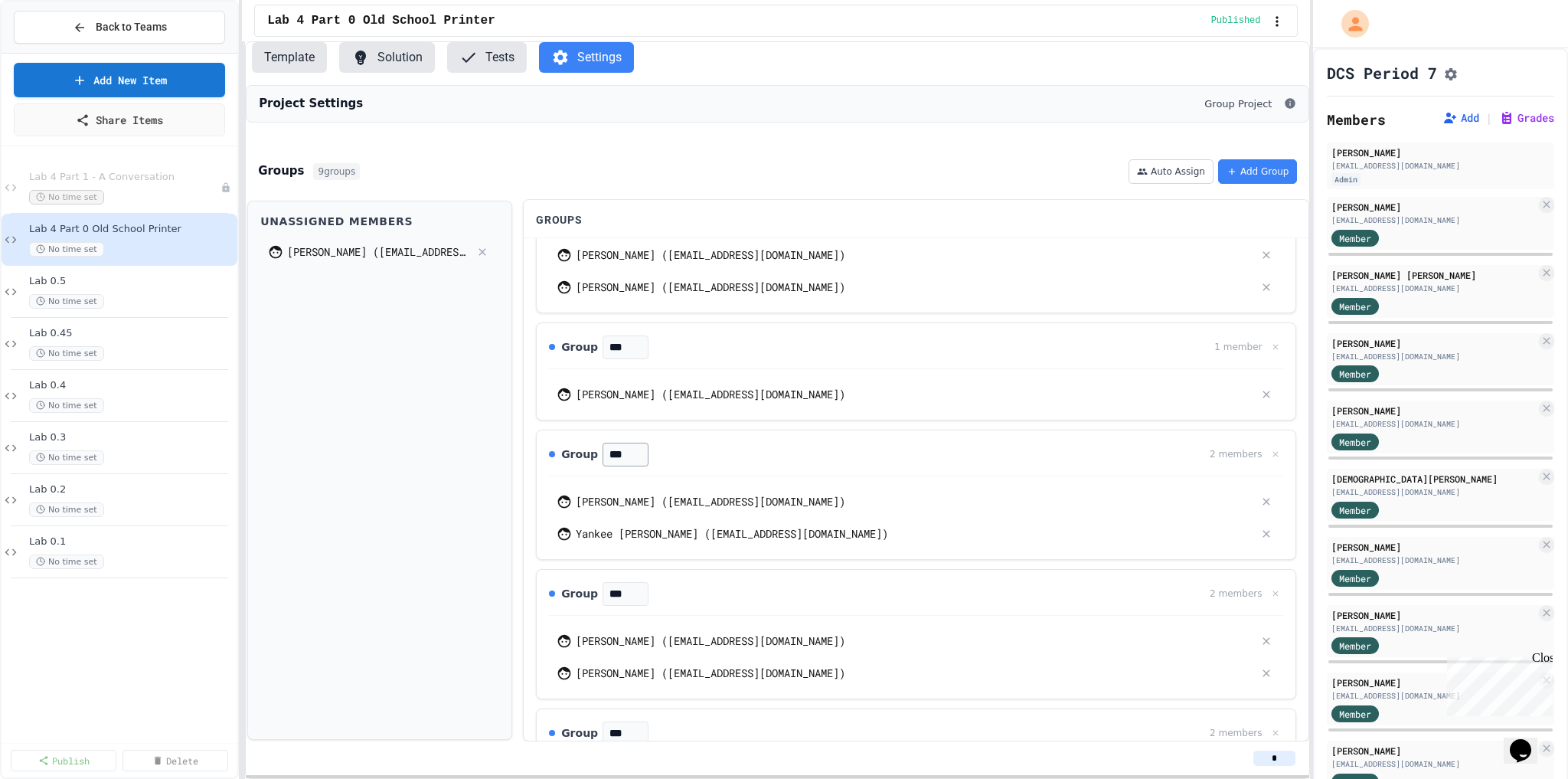
scroll to position [368, 0]
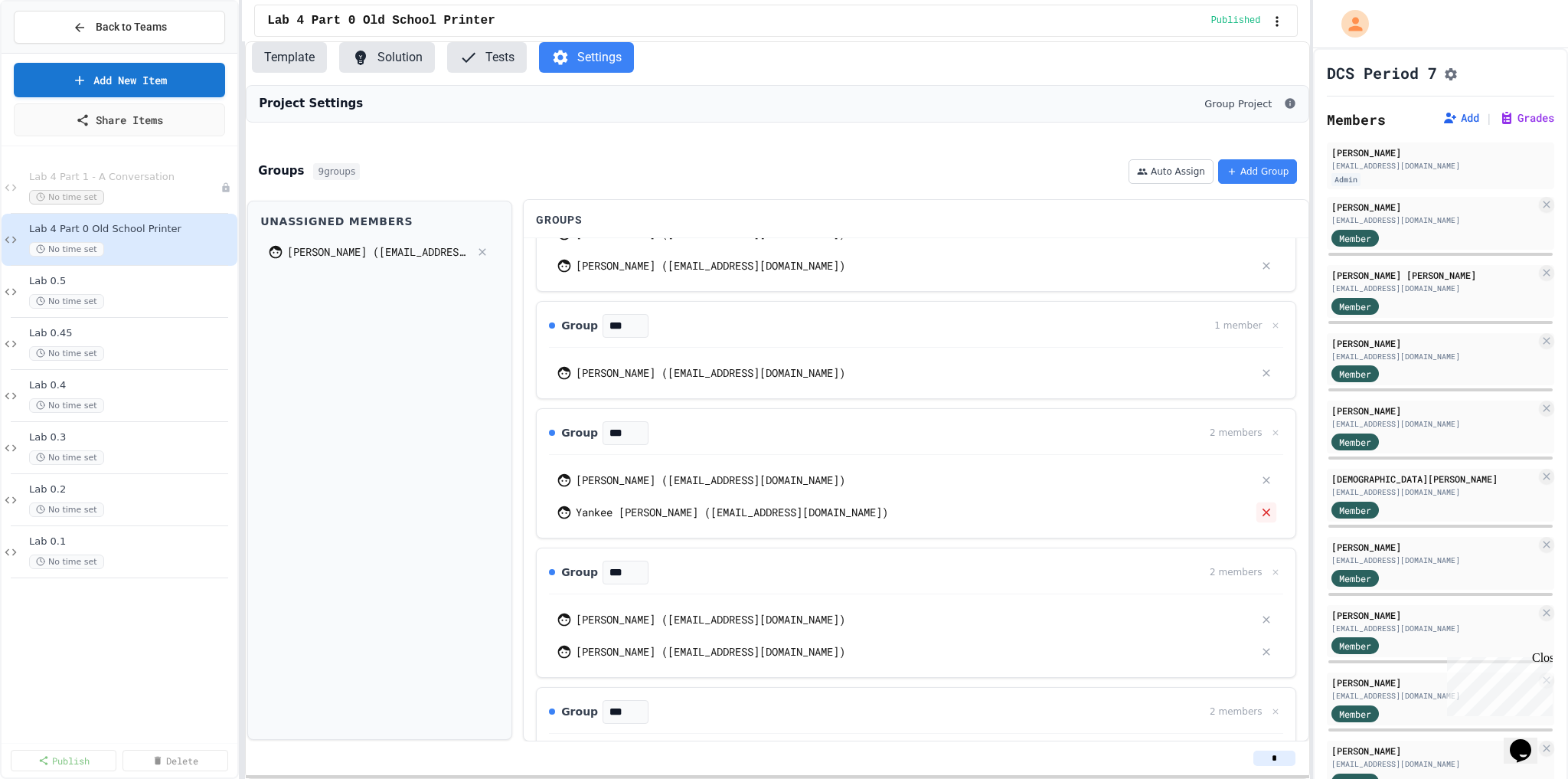
click at [1261, 520] on icon at bounding box center [1268, 513] width 14 height 14
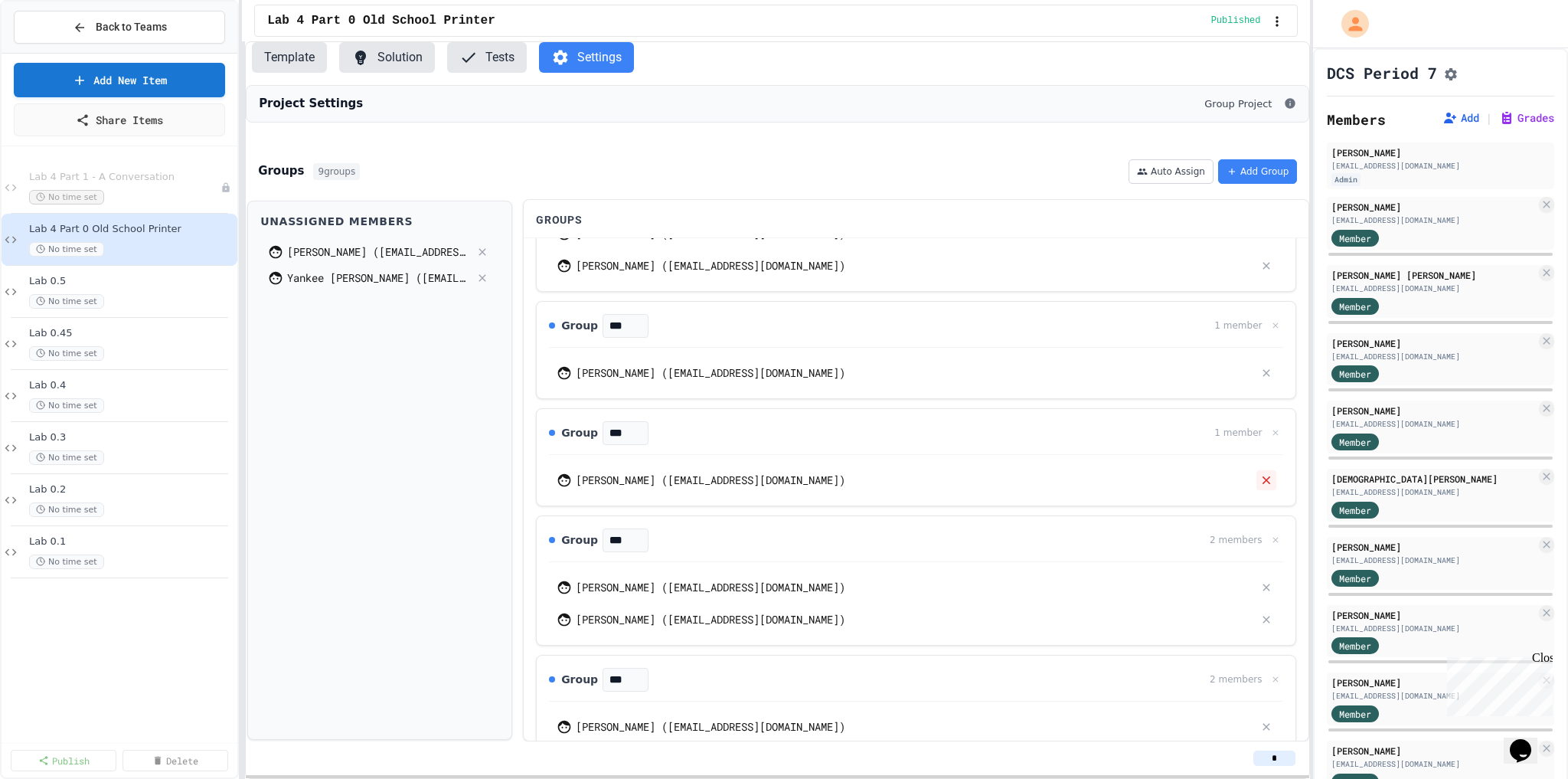
click at [1263, 483] on icon at bounding box center [1267, 479] width 8 height 8
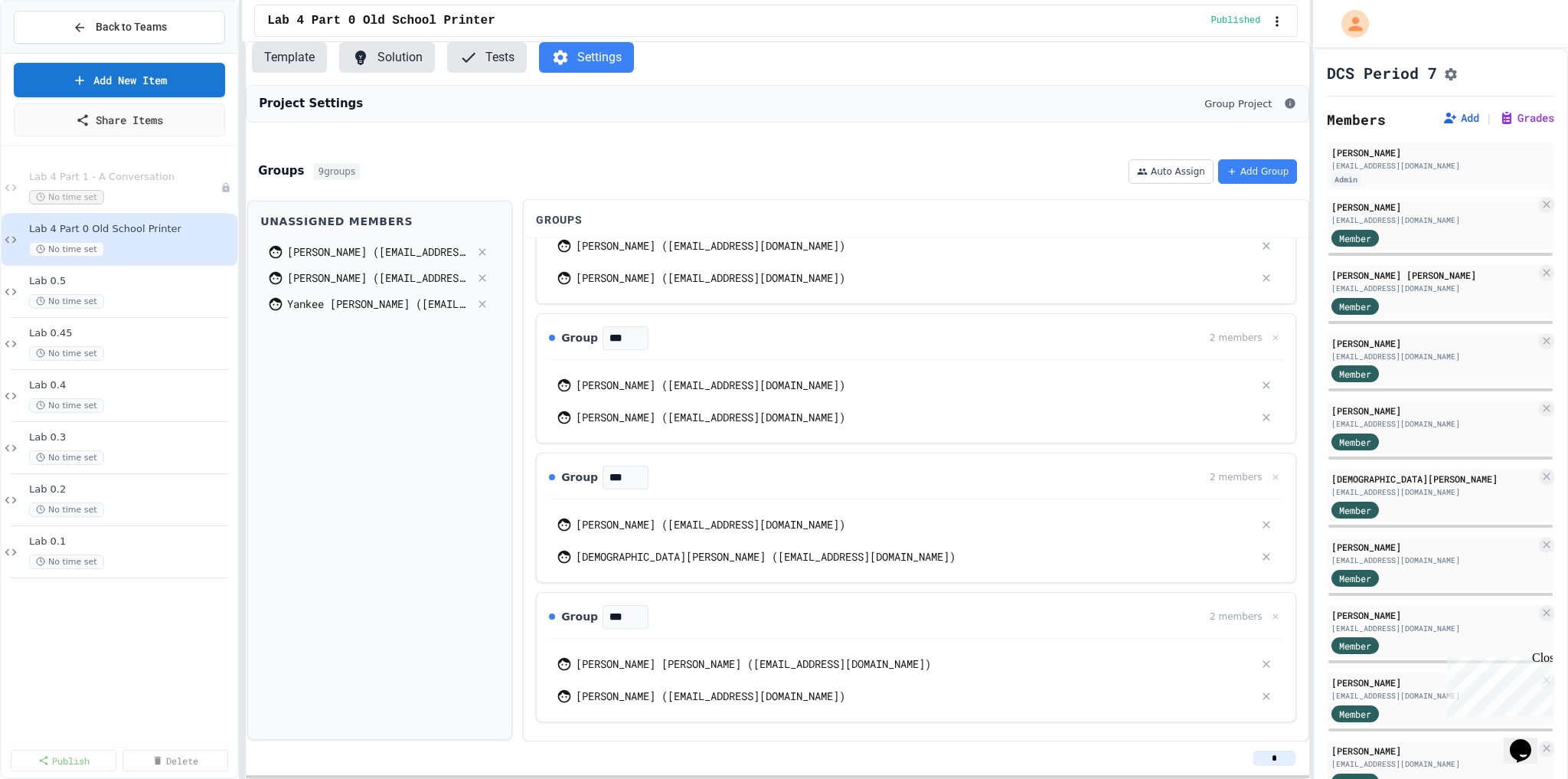
scroll to position [764, 0]
click at [1261, 559] on icon at bounding box center [1268, 555] width 14 height 14
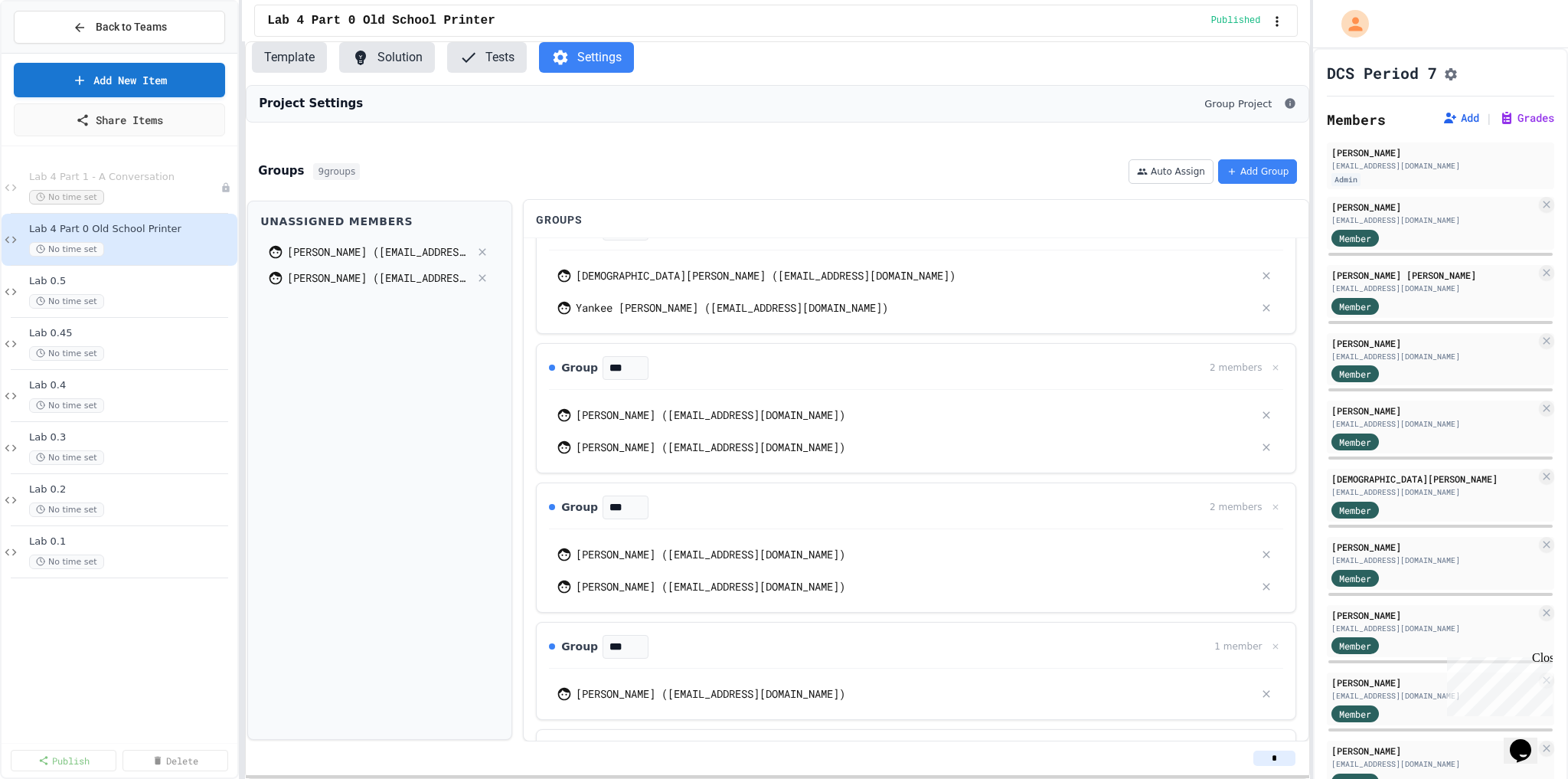
scroll to position [609, 0]
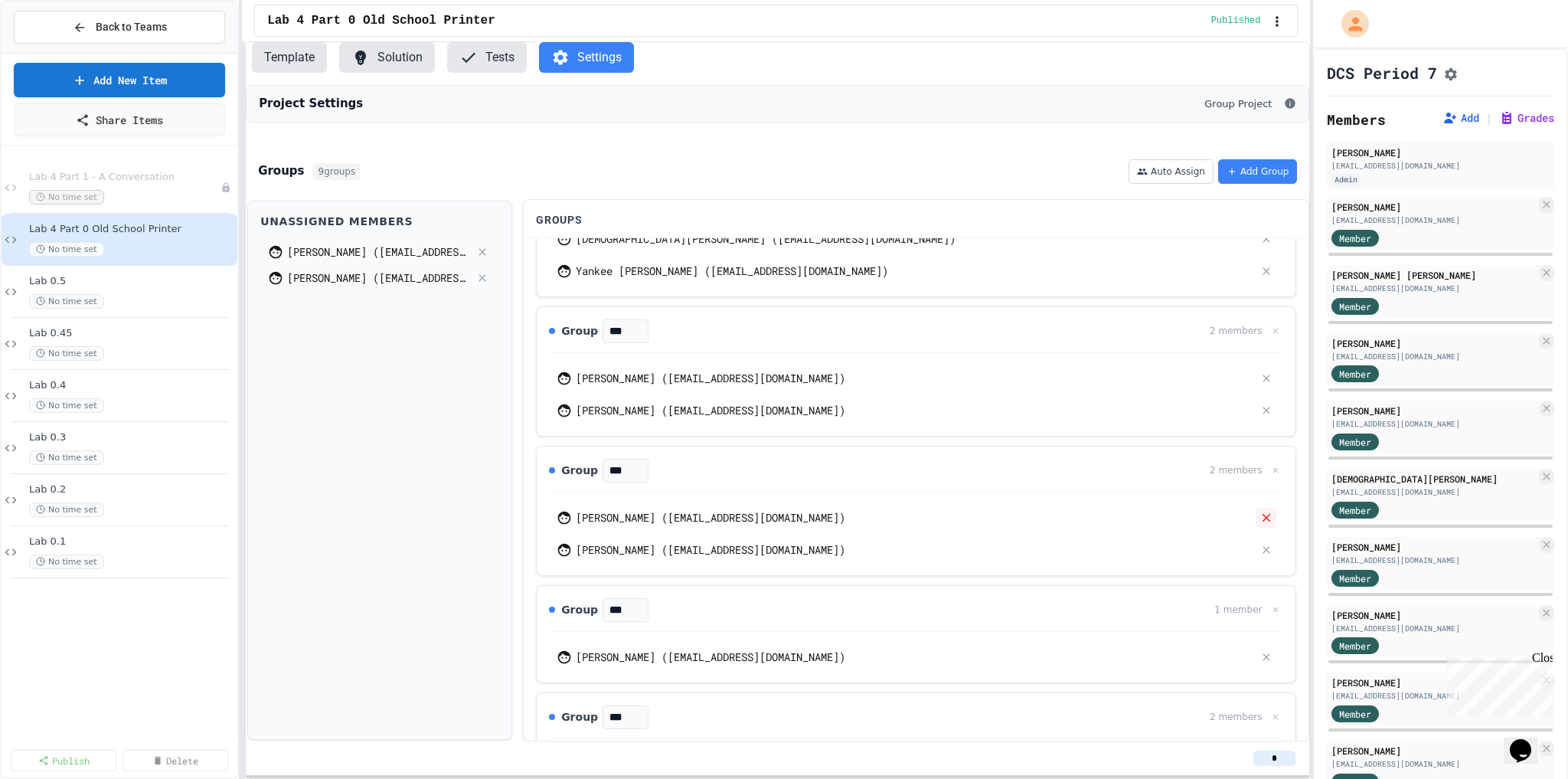
click at [1261, 525] on icon at bounding box center [1268, 518] width 14 height 14
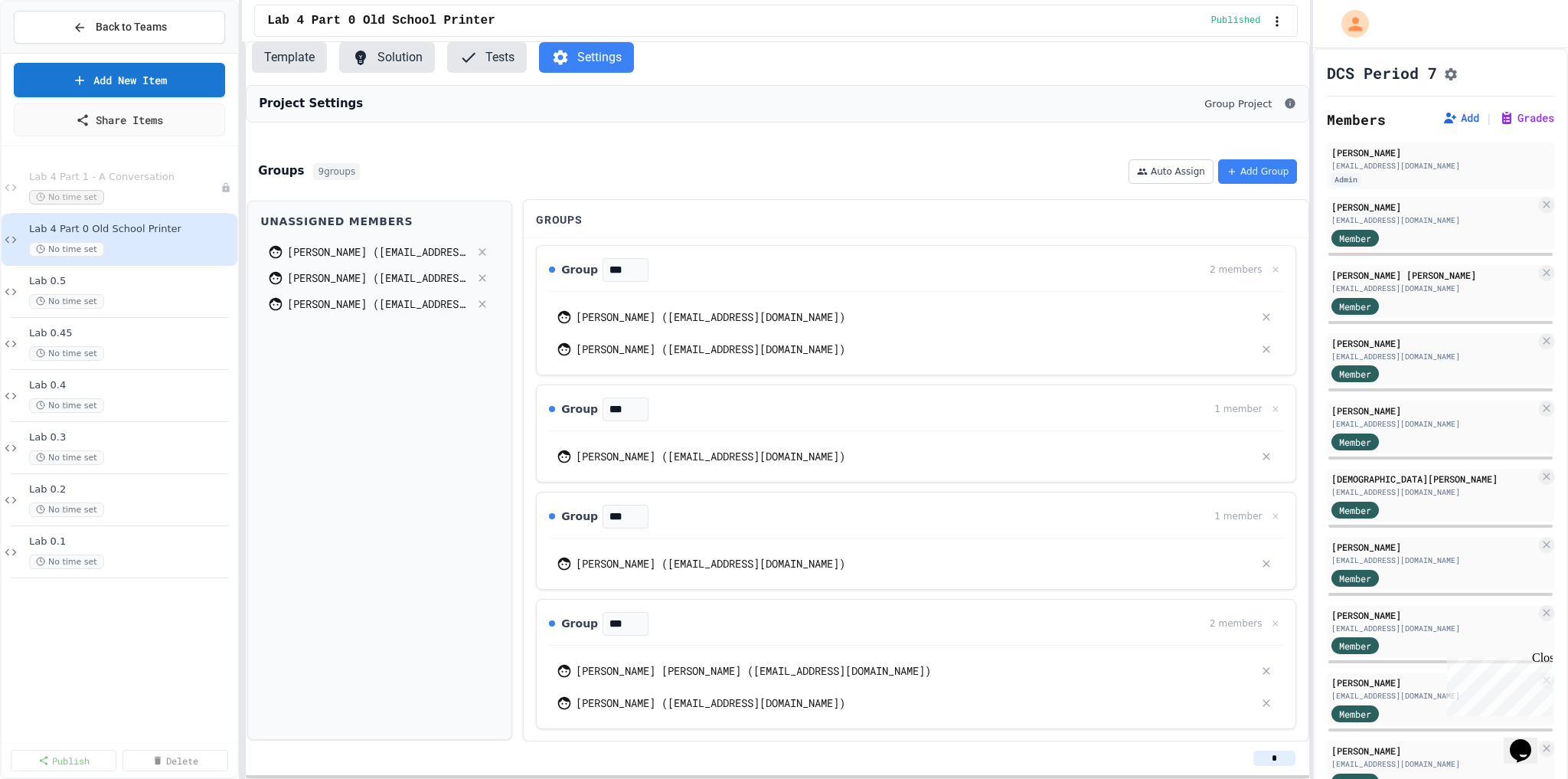
scroll to position [688, 0]
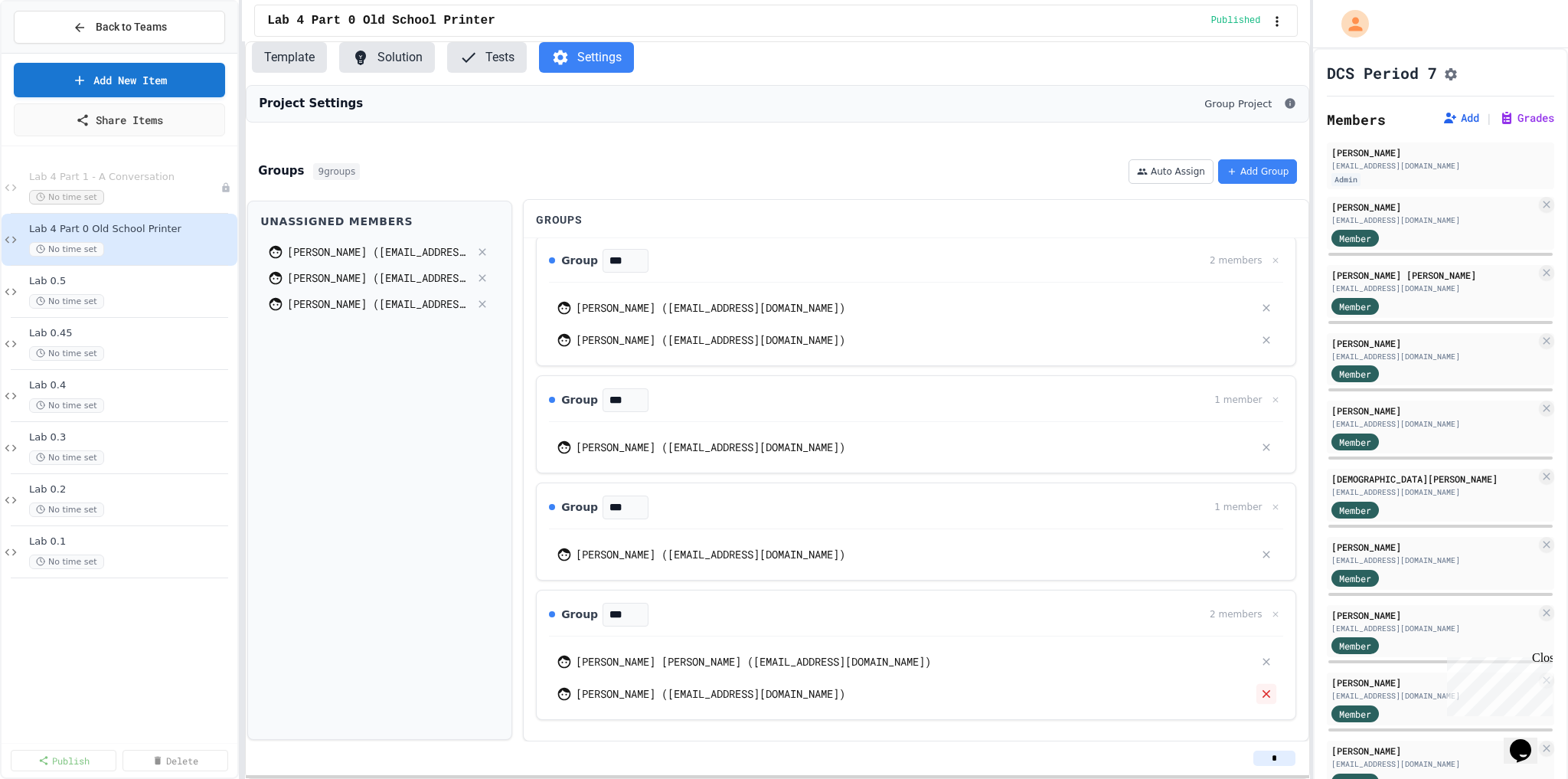
click at [1261, 695] on icon at bounding box center [1268, 694] width 14 height 14
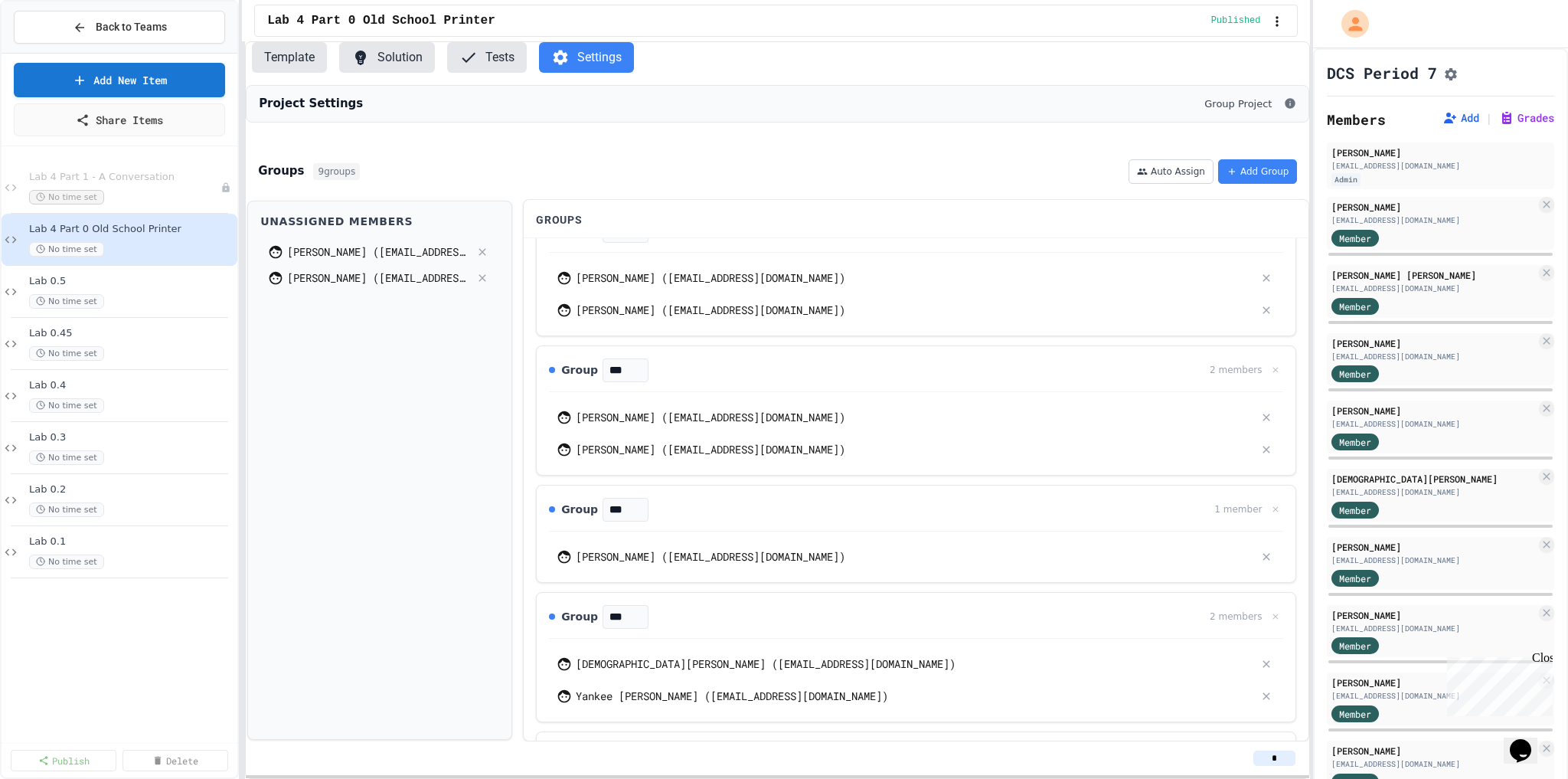
scroll to position [245, 0]
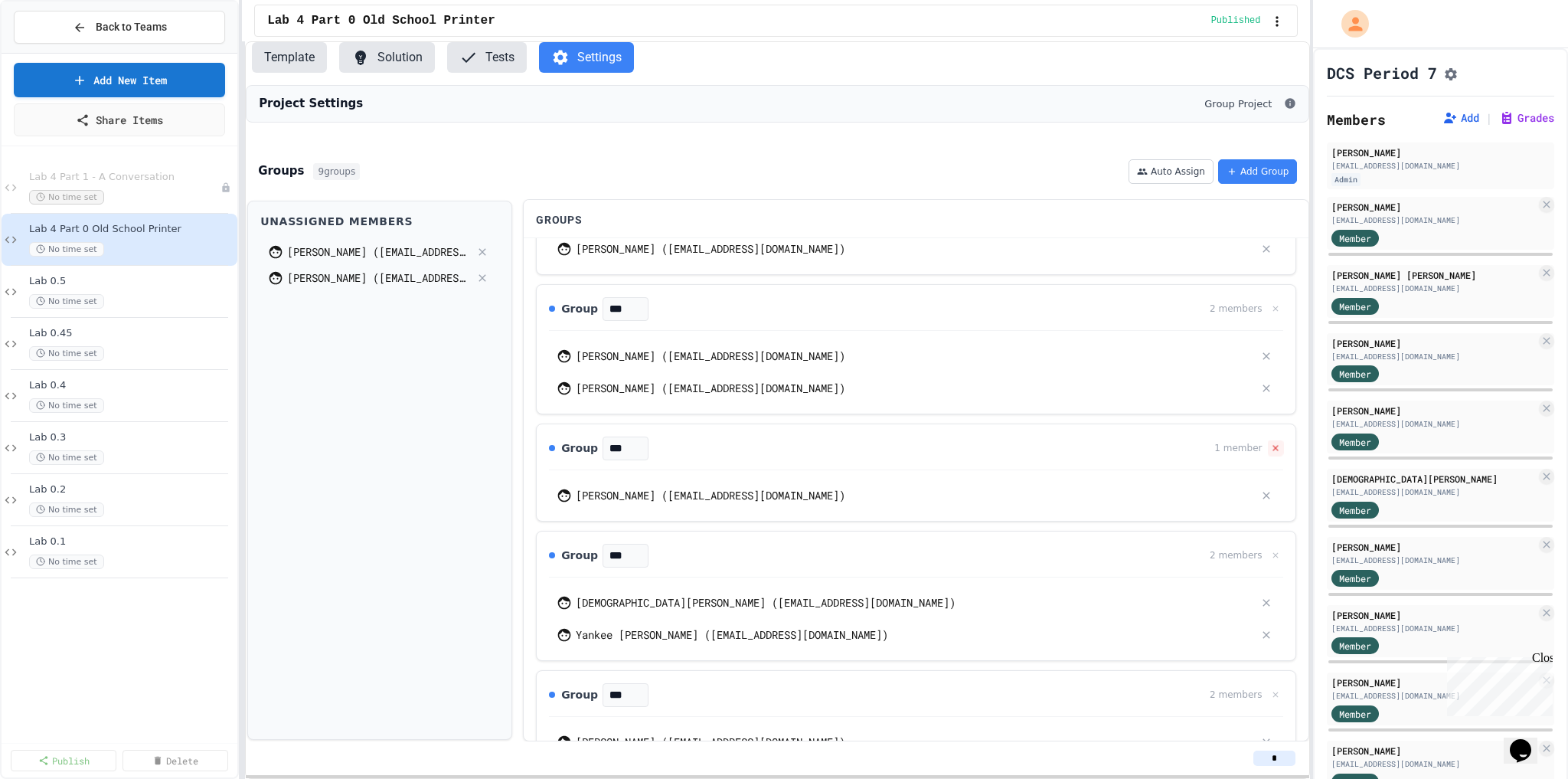
click at [1271, 454] on icon at bounding box center [1276, 448] width 10 height 10
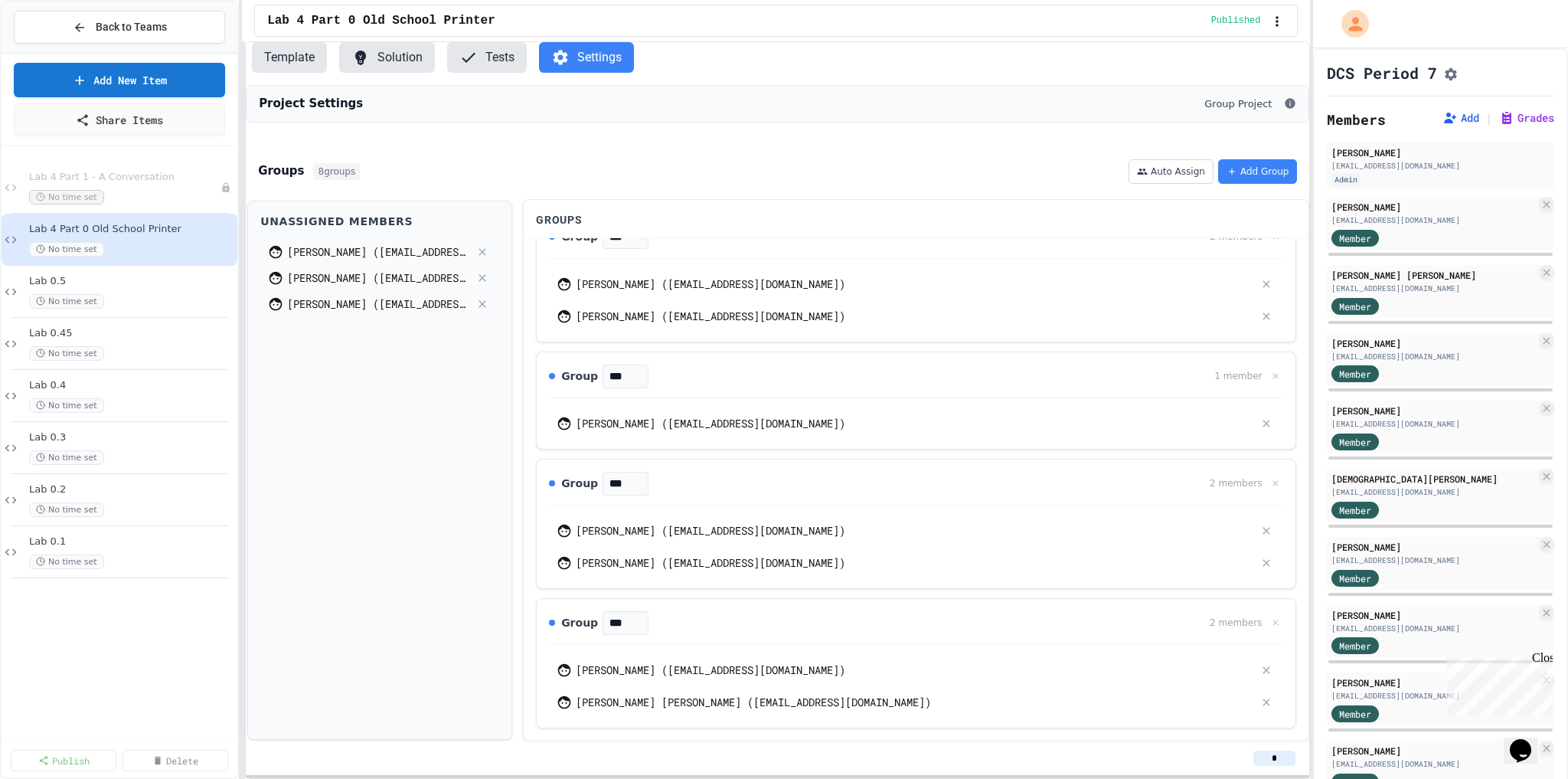
scroll to position [613, 0]
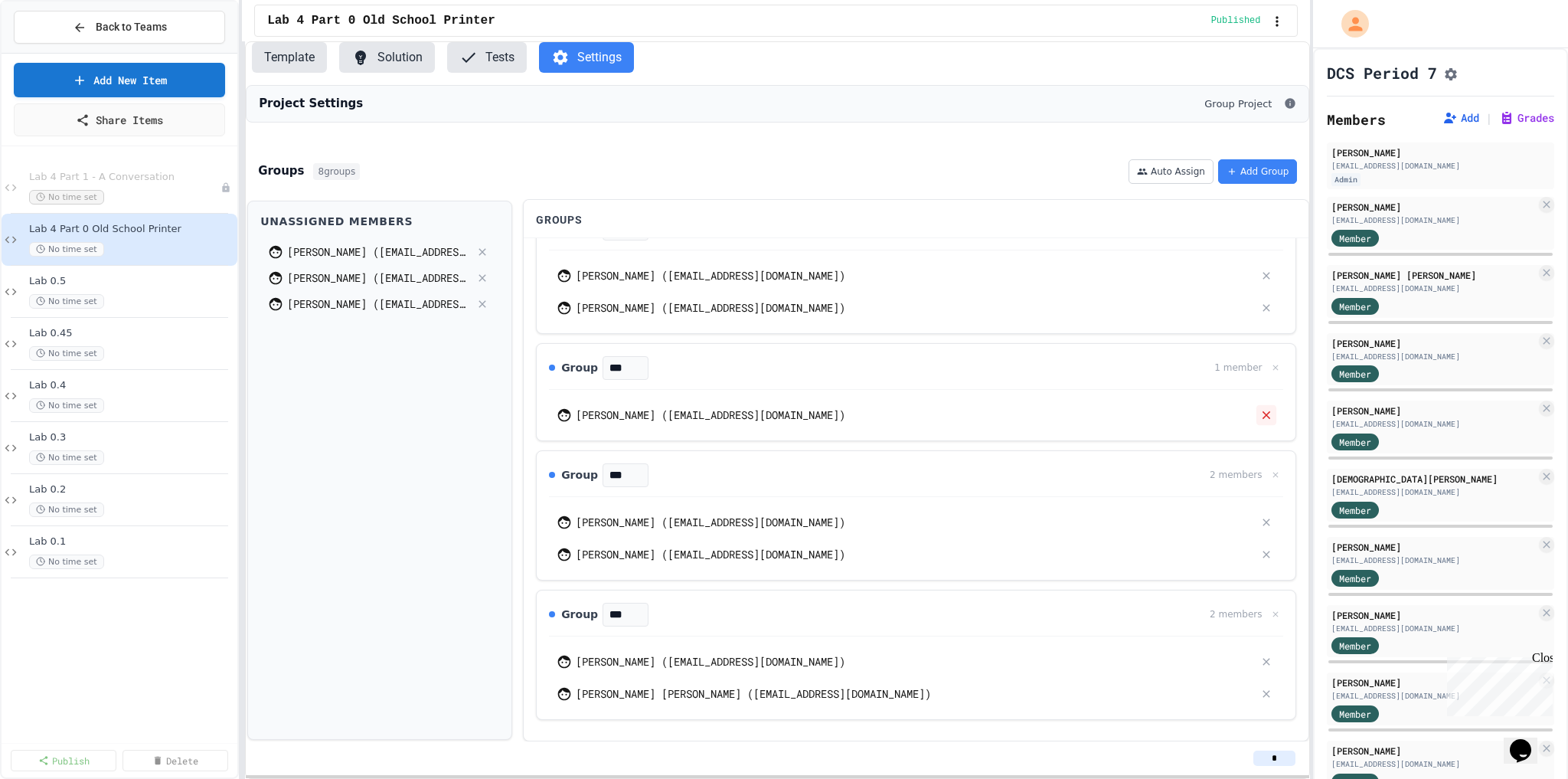
click at [1261, 420] on icon at bounding box center [1268, 416] width 14 height 14
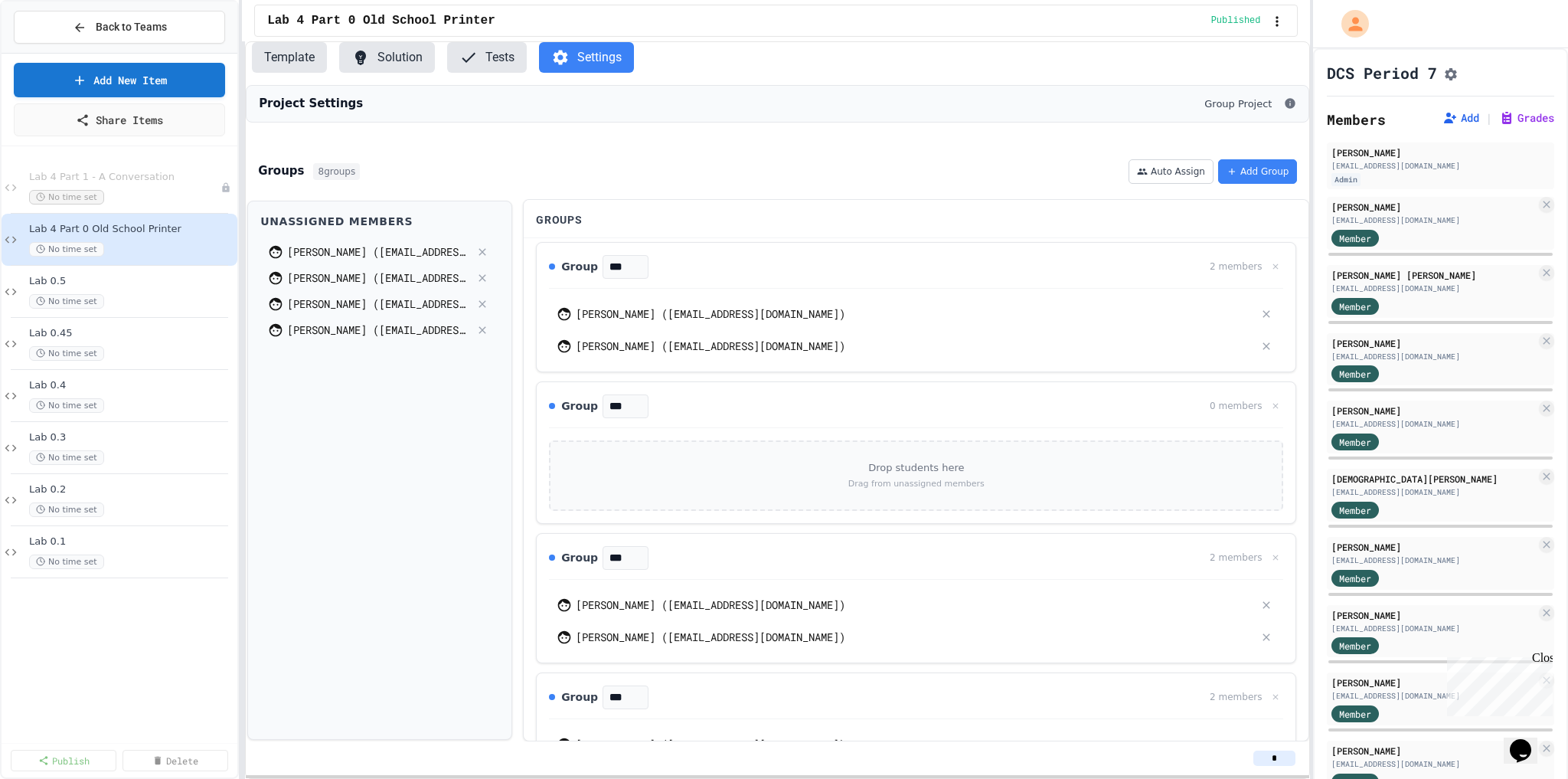
scroll to position [535, 0]
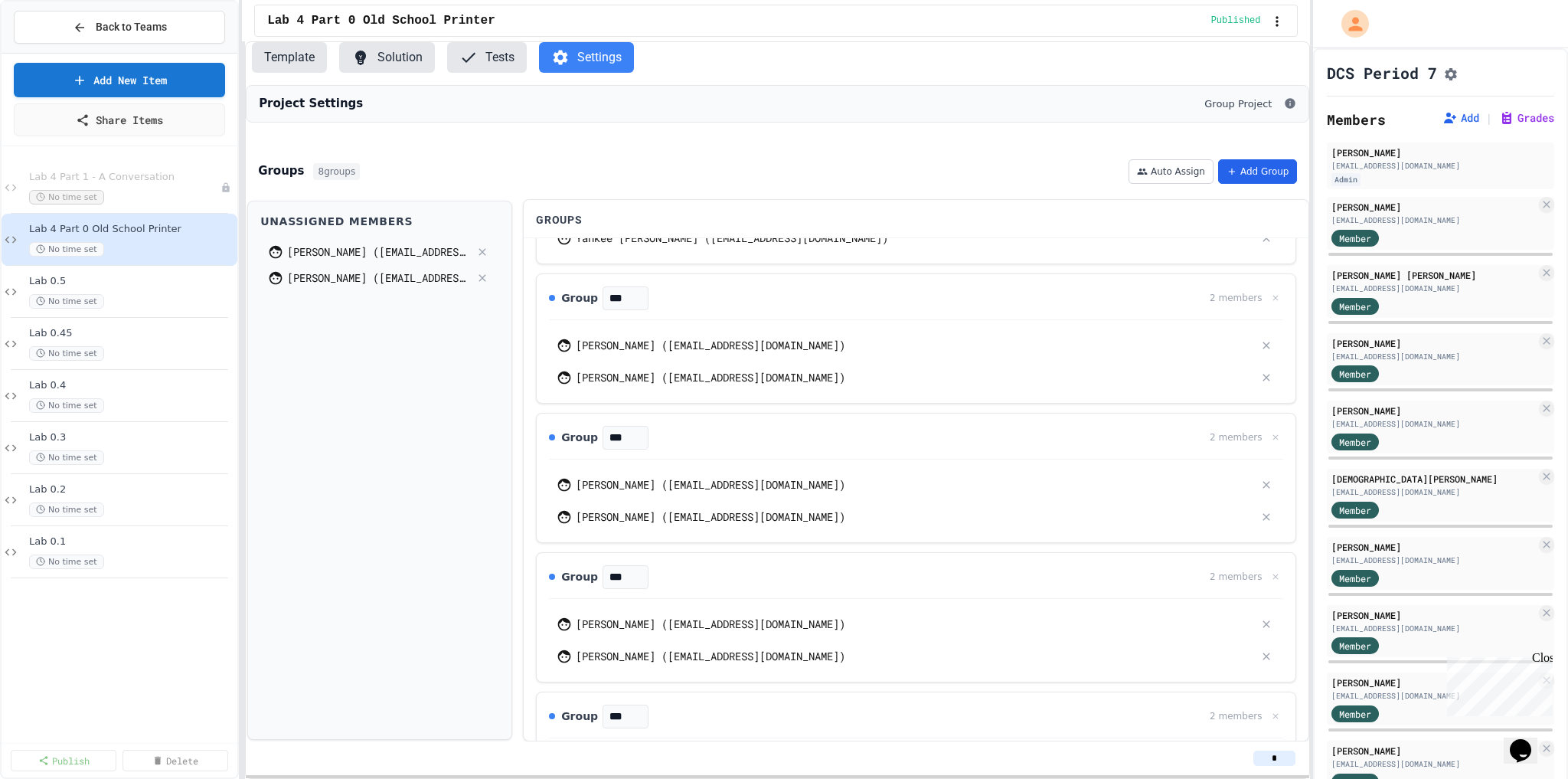
click at [1247, 184] on button "Add Group" at bounding box center [1258, 172] width 79 height 25
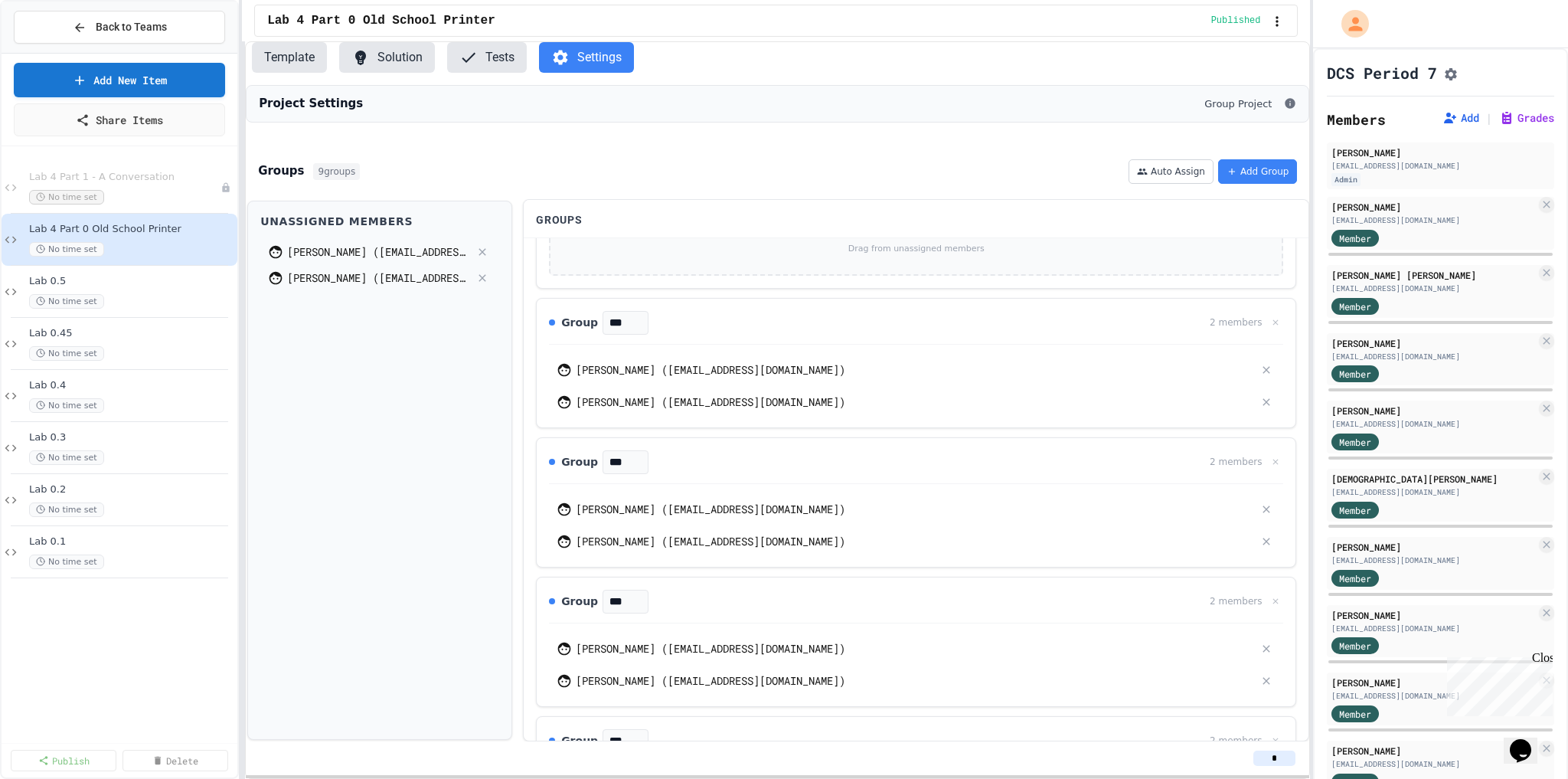
scroll to position [0, 0]
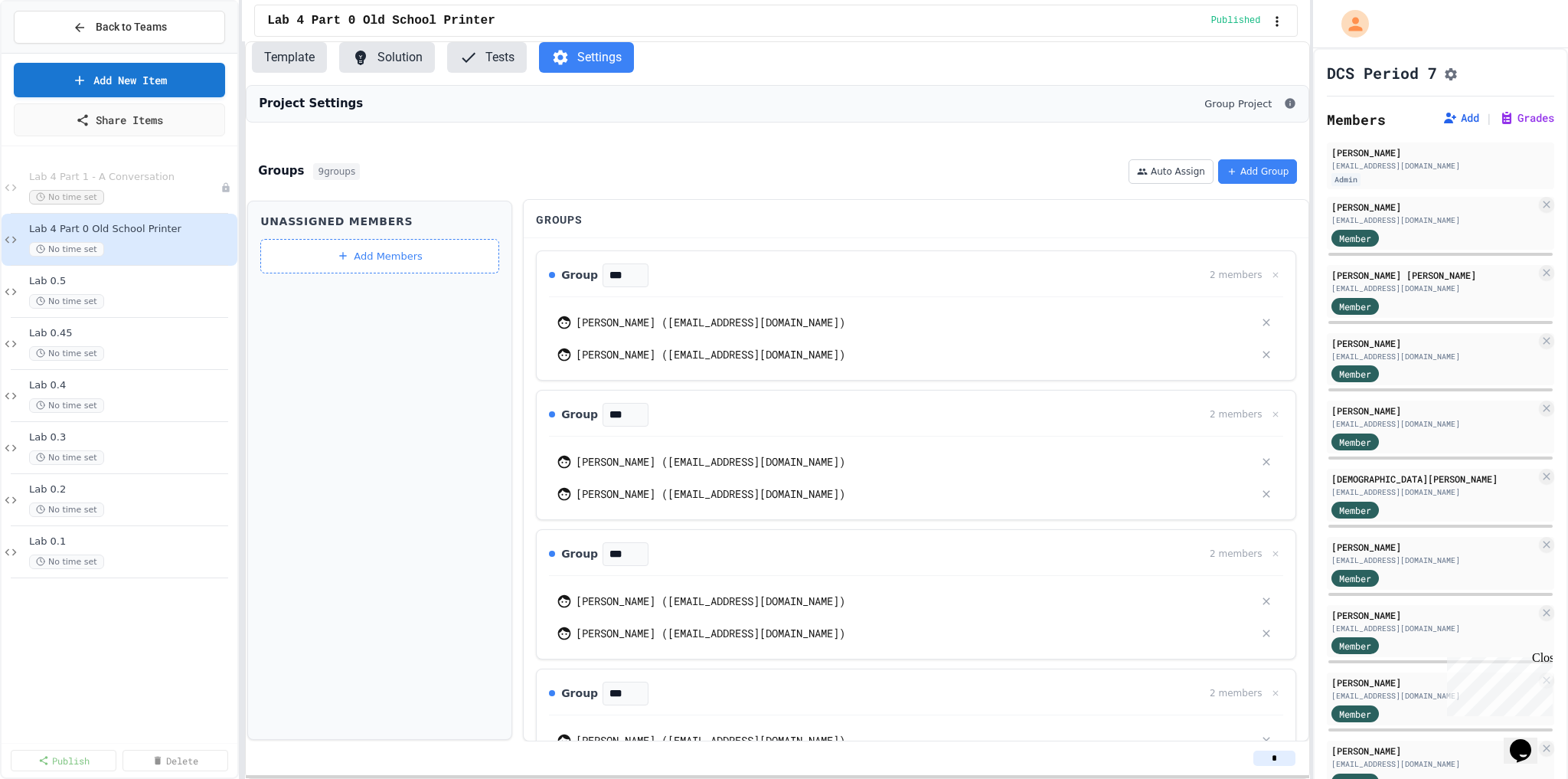
click at [334, 430] on div "Unassigned Members Add Members" at bounding box center [380, 471] width 265 height 540
click at [292, 60] on button "Template" at bounding box center [289, 57] width 75 height 30
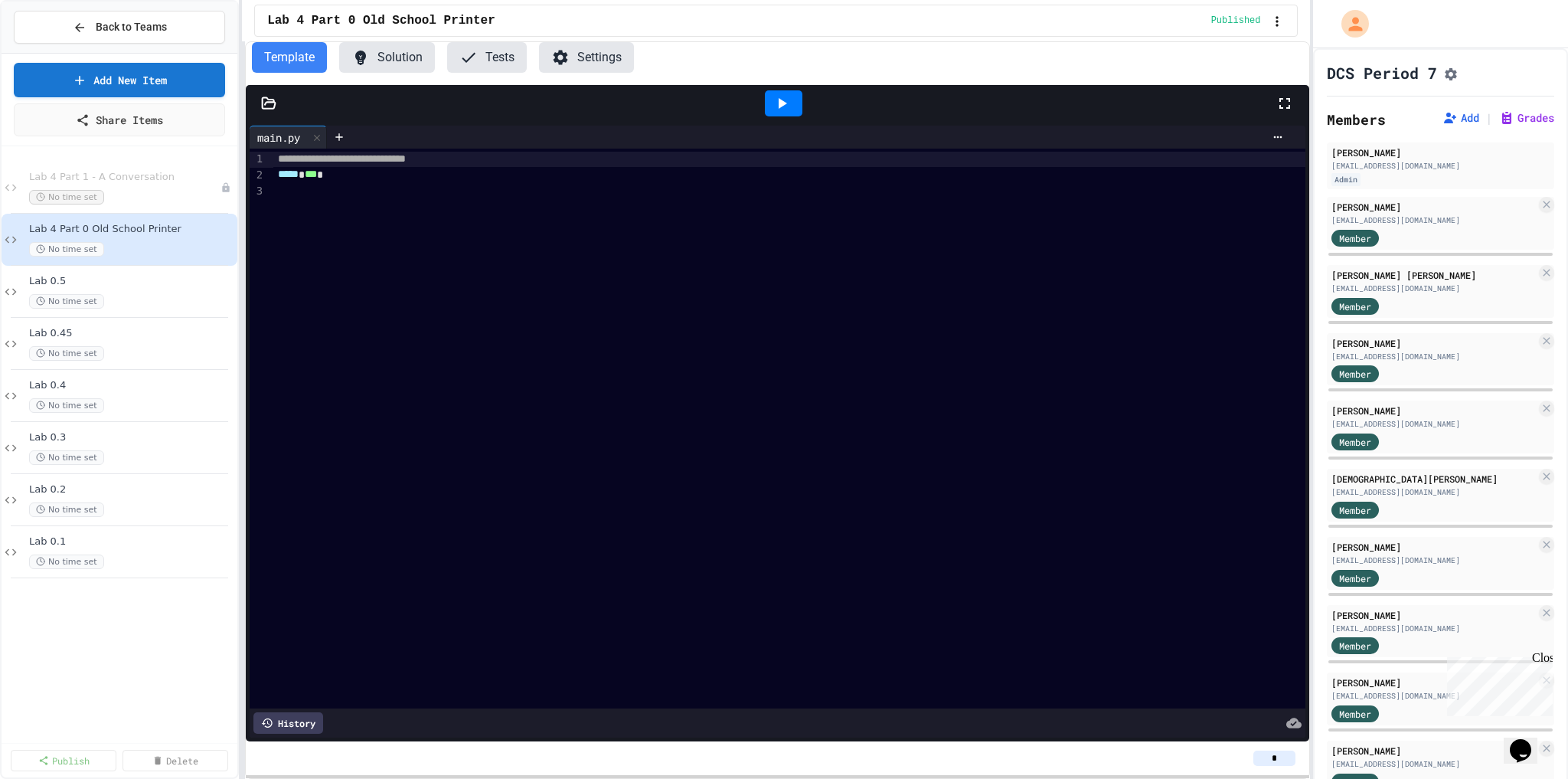
click at [359, 164] on span "**********" at bounding box center [341, 159] width 128 height 11
click at [404, 175] on div "***** * *** *" at bounding box center [781, 175] width 1016 height 16
click at [502, 177] on div "***** * *** *" at bounding box center [781, 175] width 1016 height 16
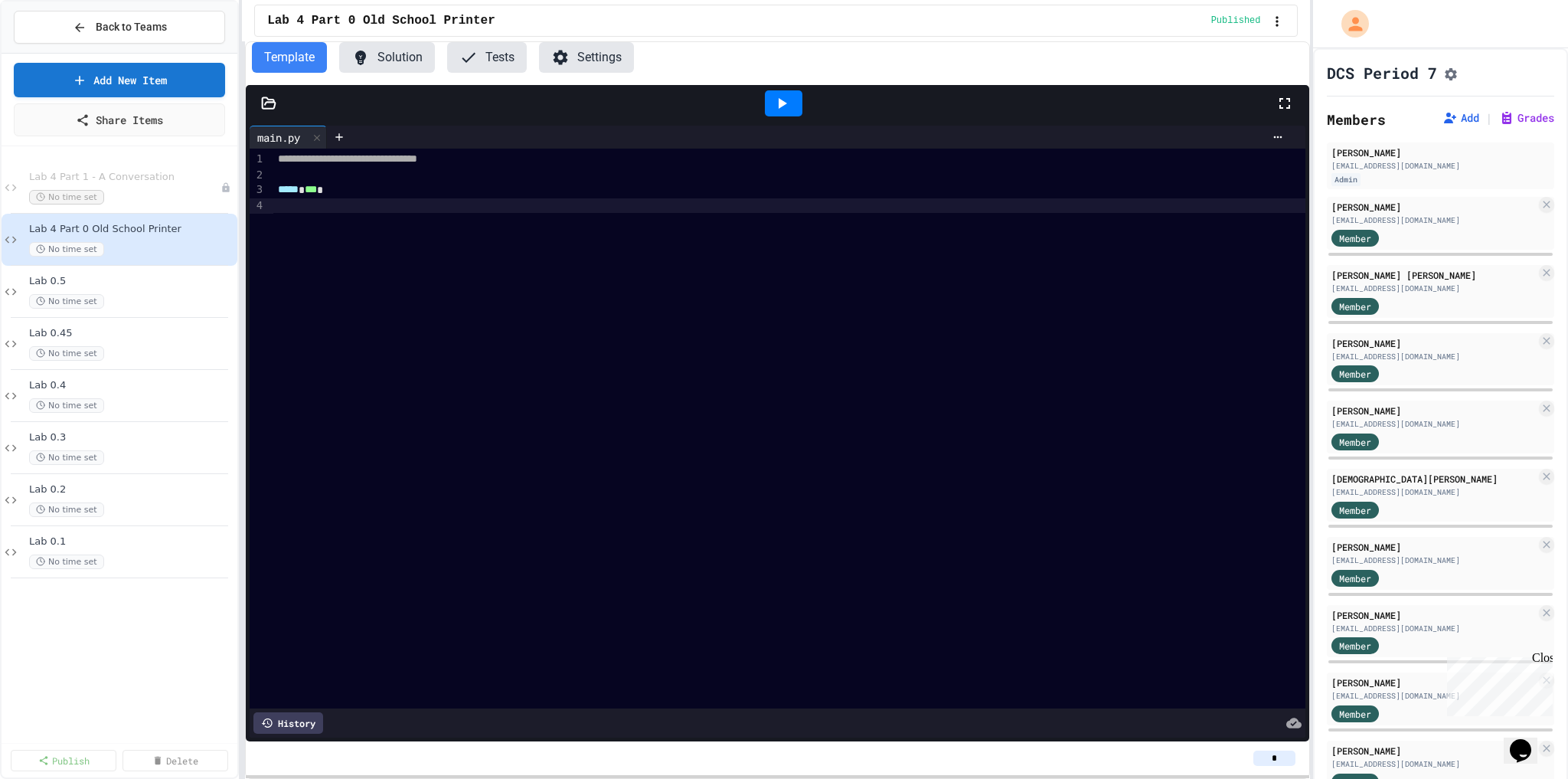
click at [352, 503] on div "**********" at bounding box center [789, 429] width 1033 height 560
click at [357, 356] on div "**********" at bounding box center [789, 429] width 1033 height 560
click at [471, 314] on div "**********" at bounding box center [789, 429] width 1033 height 560
